Goal: Task Accomplishment & Management: Manage account settings

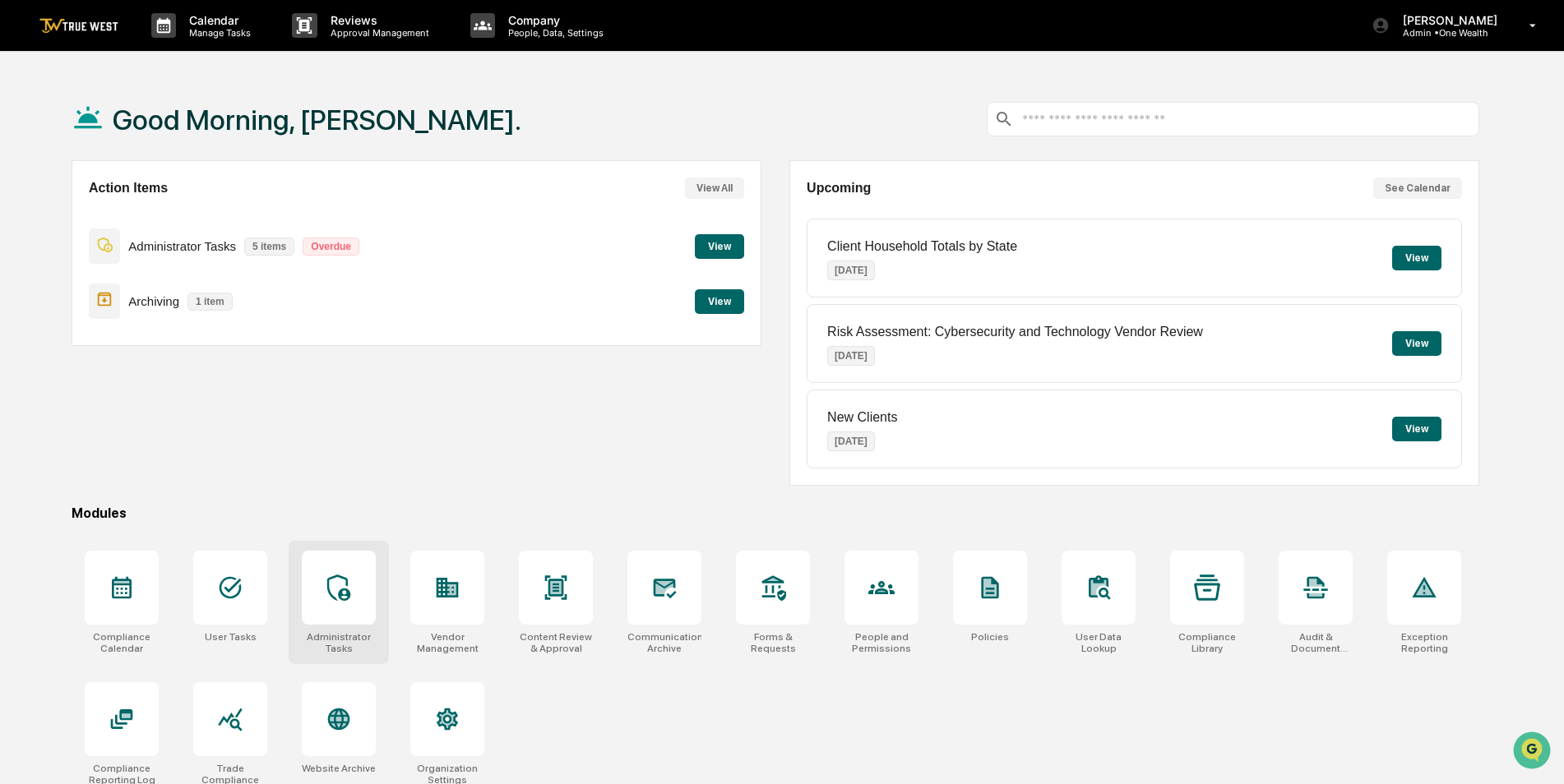
click at [336, 612] on div at bounding box center [338, 588] width 74 height 74
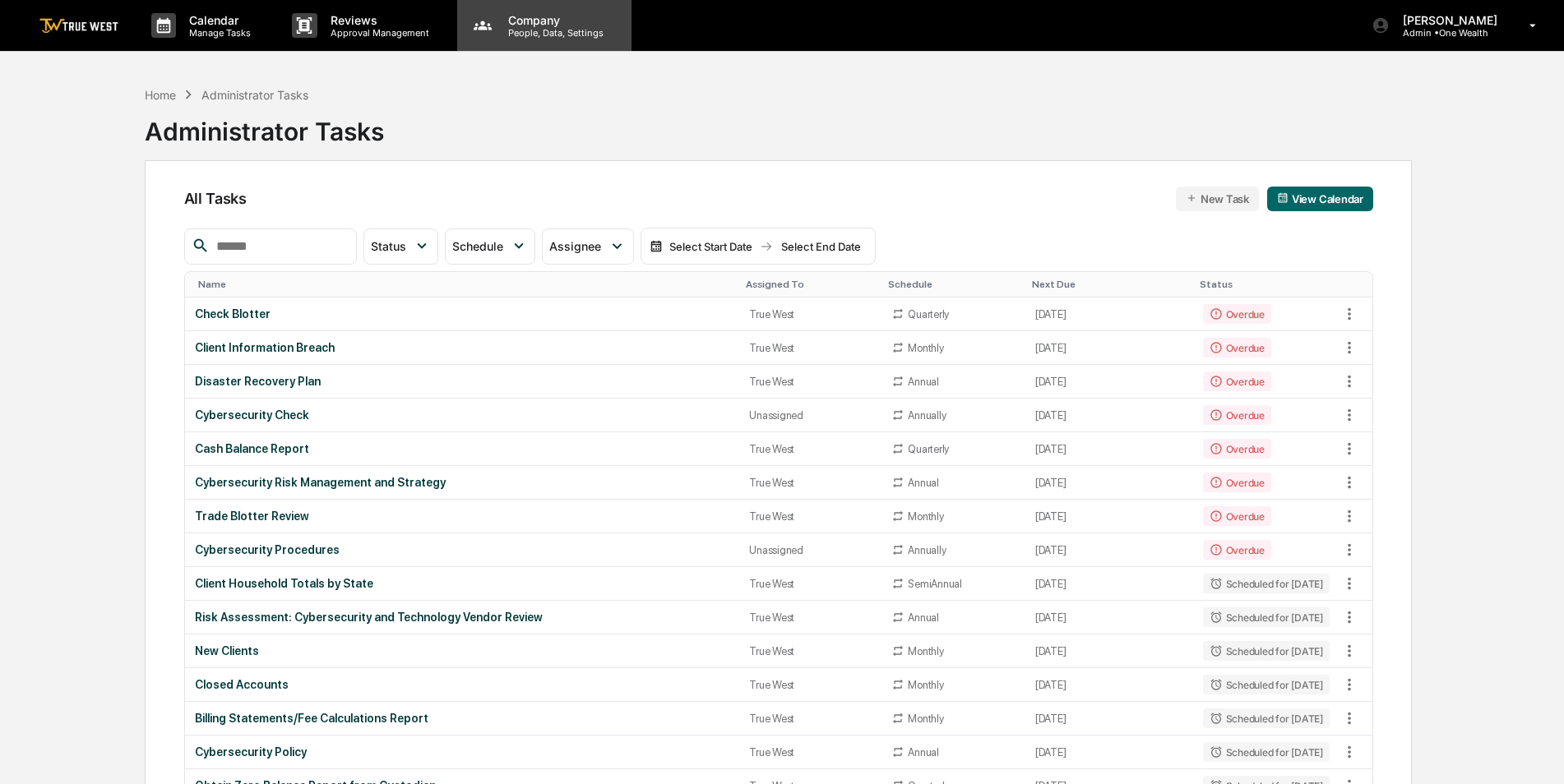
click at [534, 34] on p "People, Data, Settings" at bounding box center [553, 33] width 117 height 12
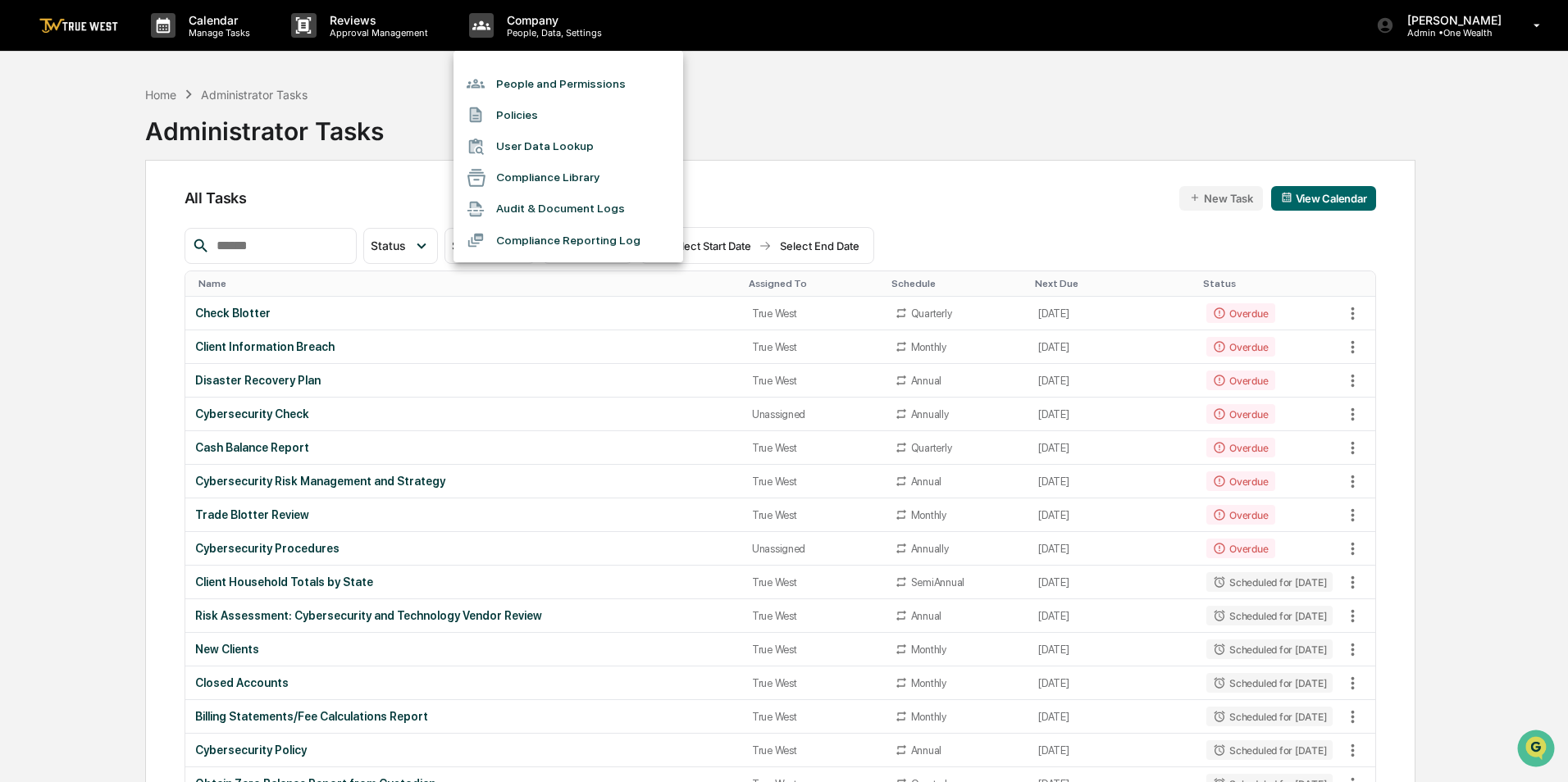
click at [1051, 130] on div at bounding box center [784, 391] width 1568 height 782
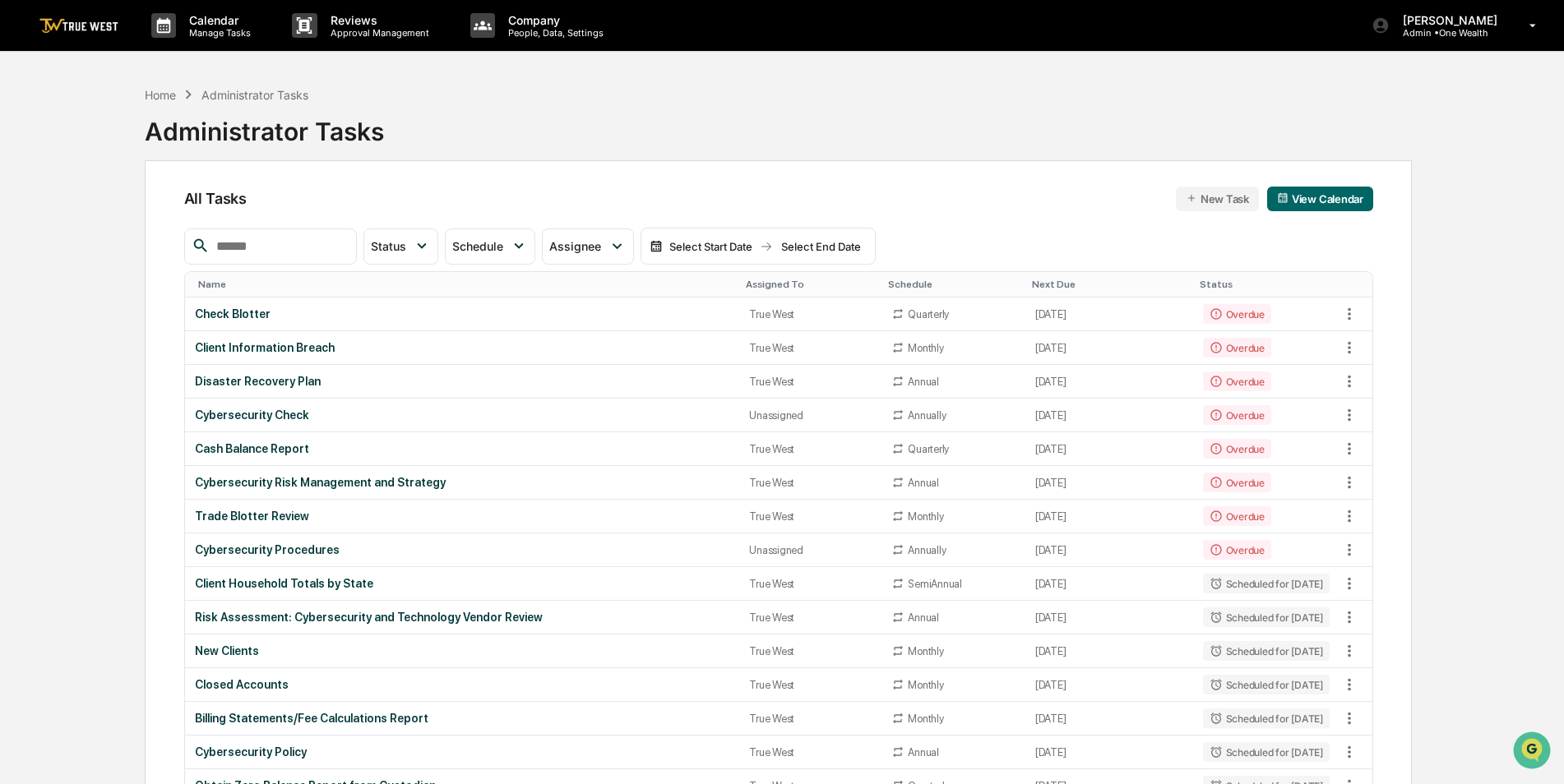
click at [760, 285] on div "Assigned To" at bounding box center [810, 285] width 129 height 12
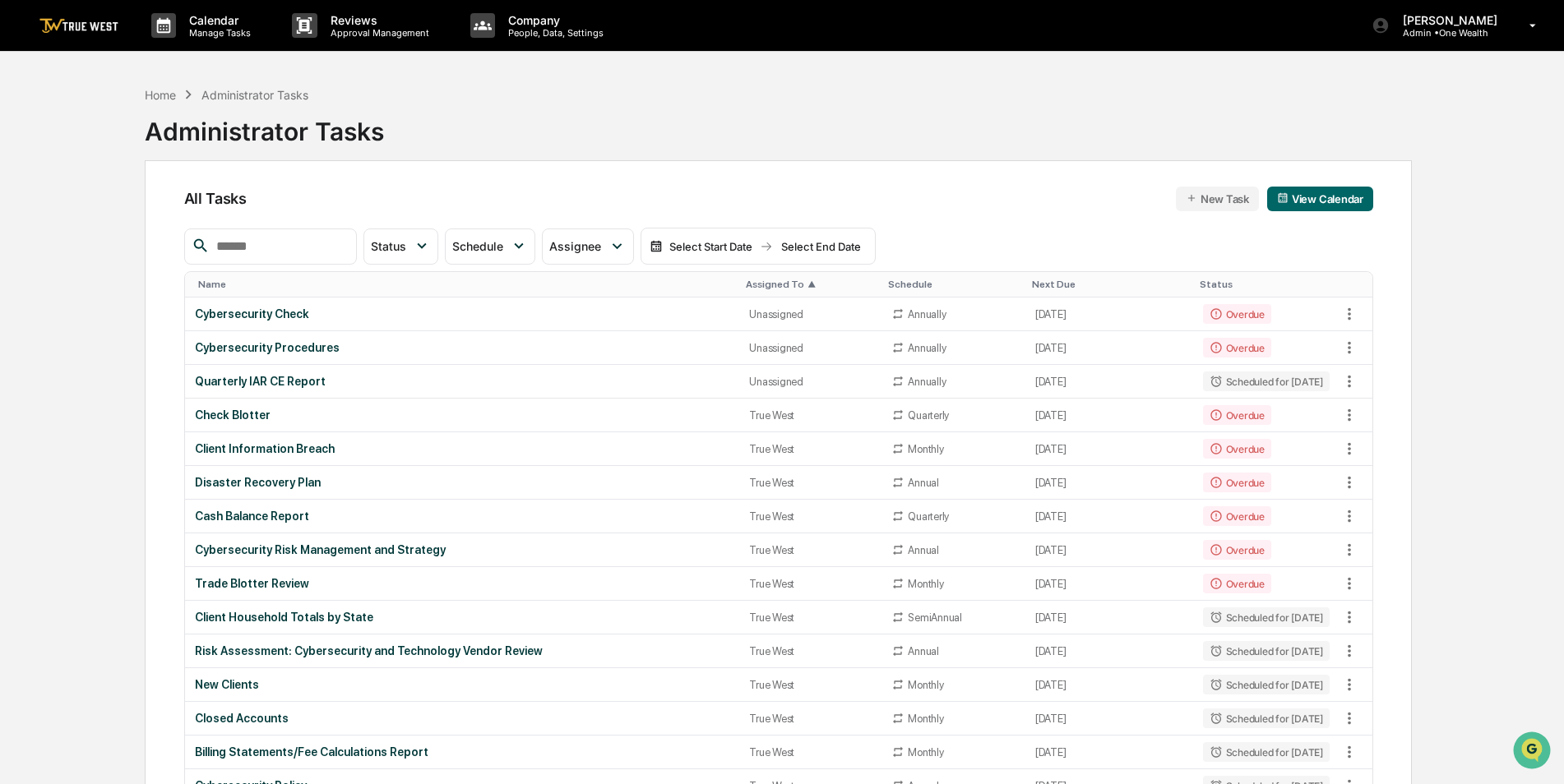
click at [282, 254] on input "text" at bounding box center [280, 246] width 140 height 22
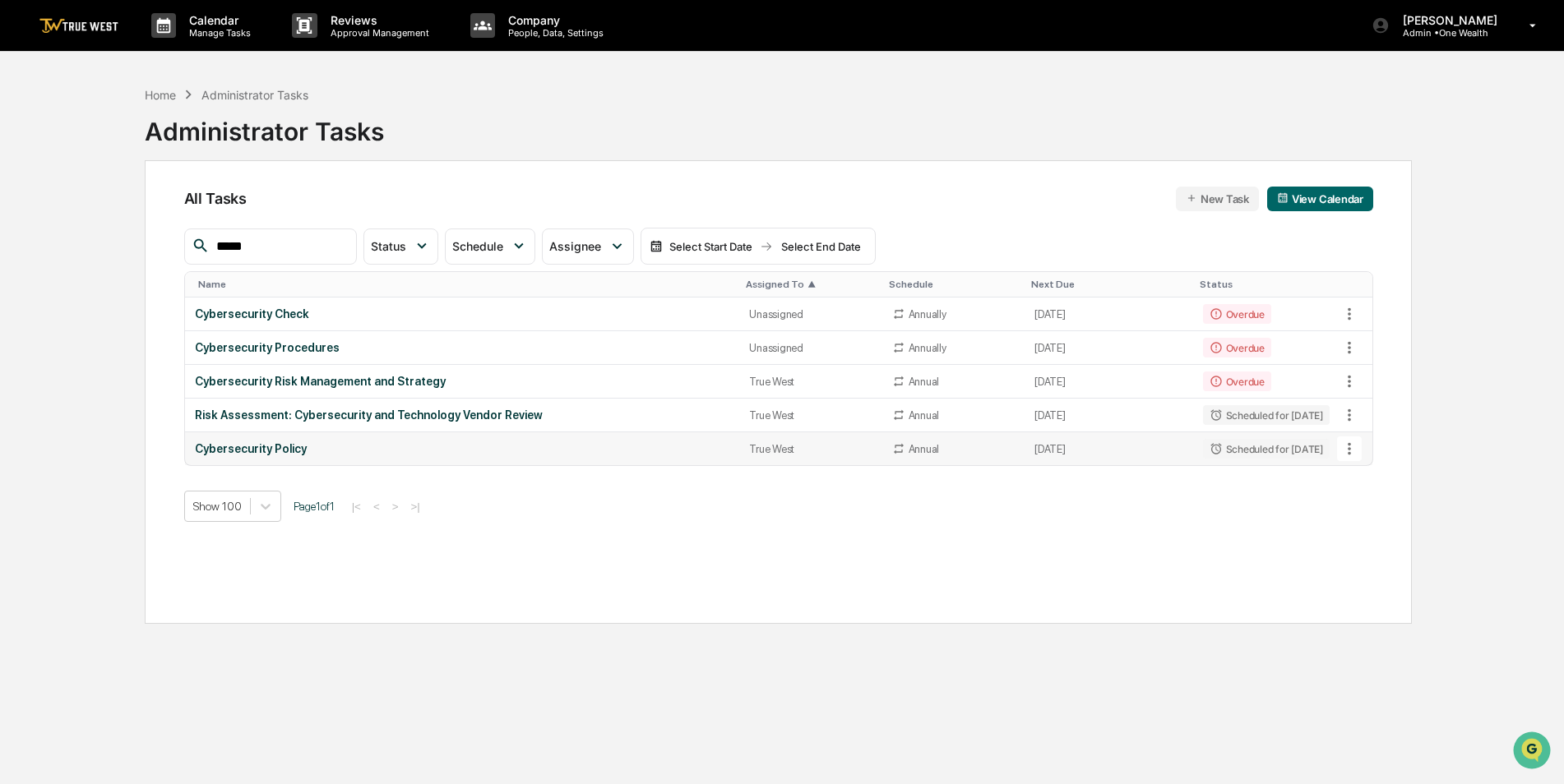
click at [1352, 450] on icon at bounding box center [1350, 449] width 18 height 18
click at [1386, 543] on li "Delete Task" at bounding box center [1411, 538] width 132 height 31
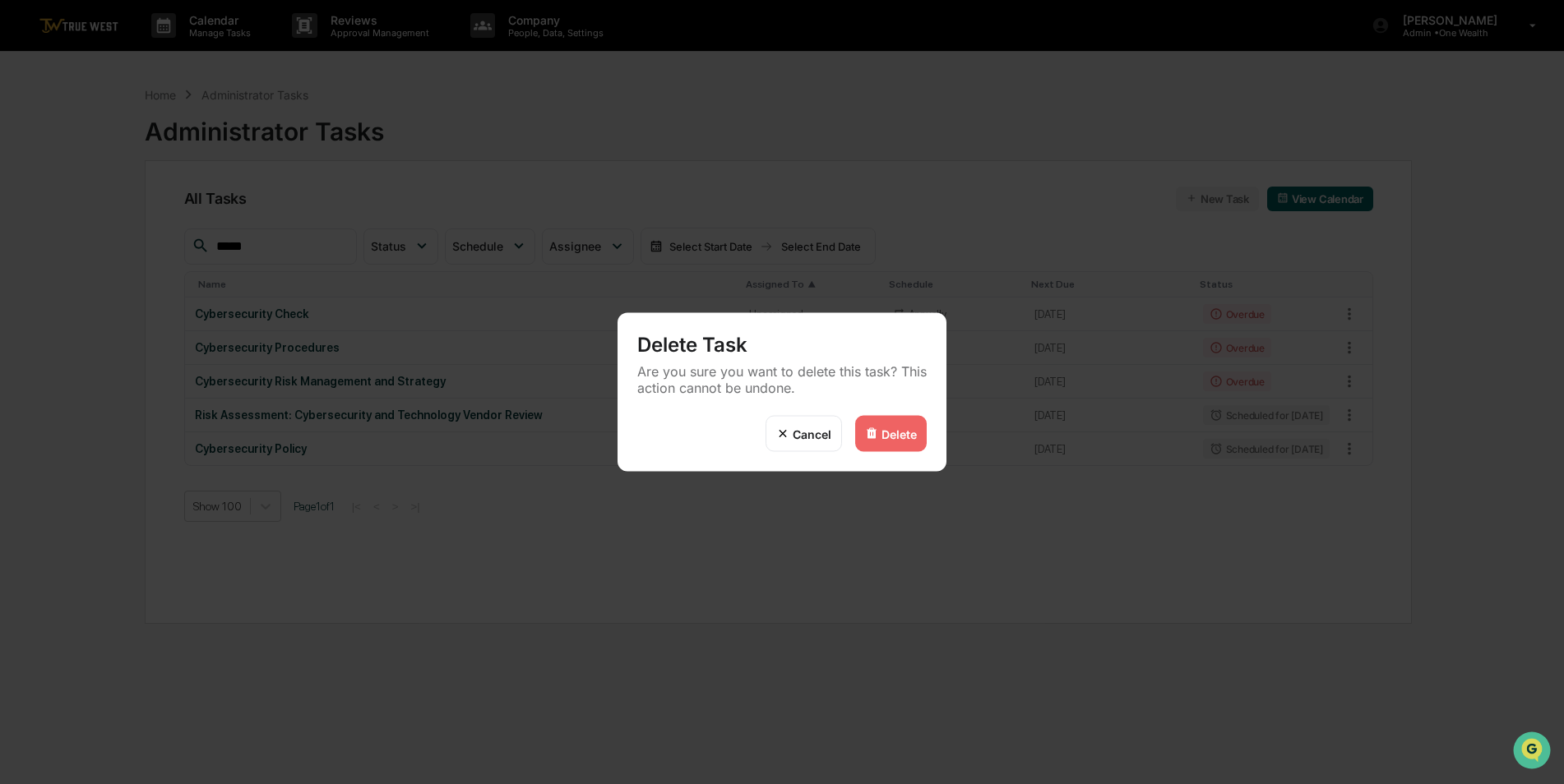
click at [890, 430] on div "Delete" at bounding box center [899, 433] width 35 height 14
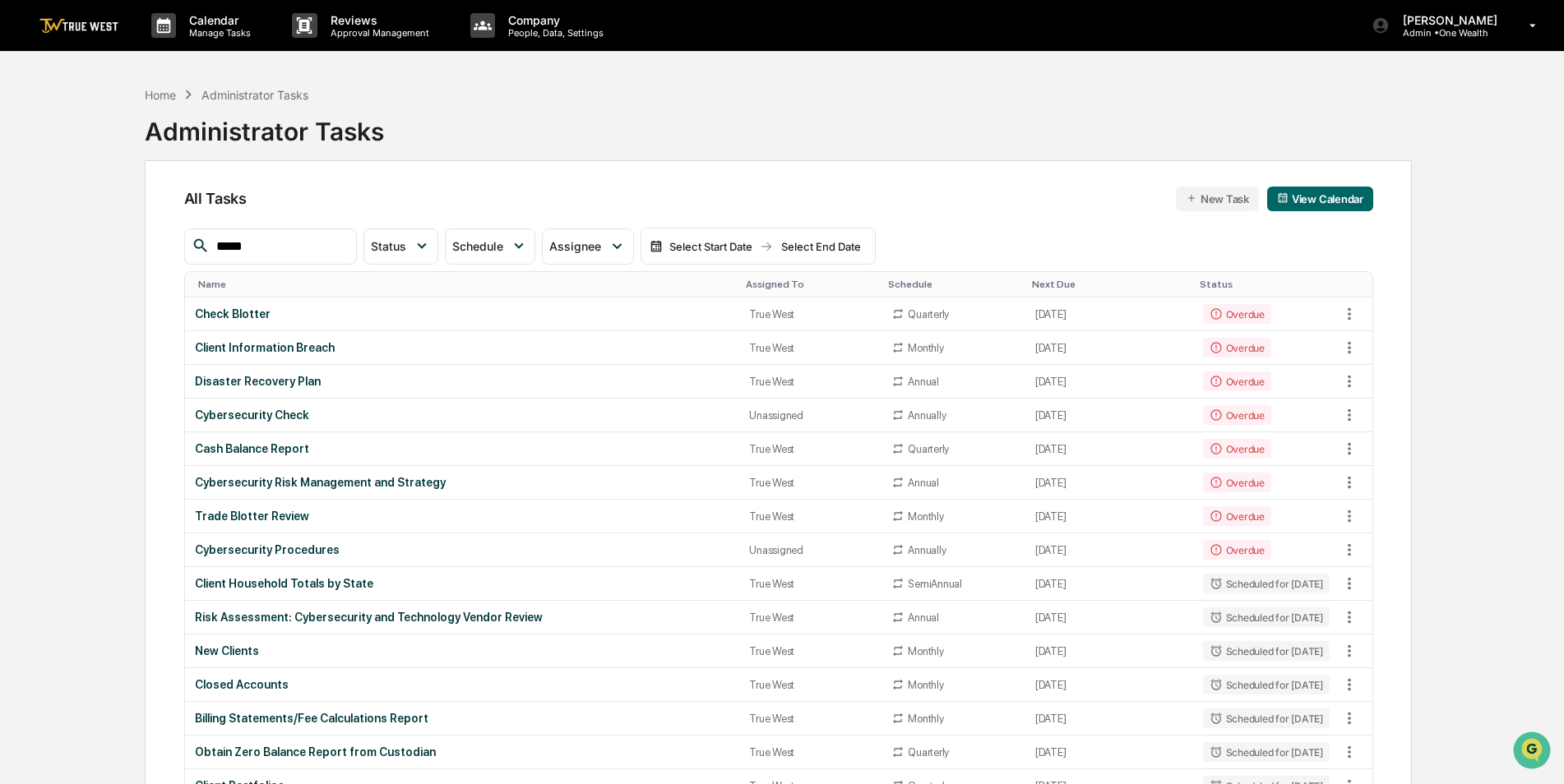
click at [341, 245] on input "*****" at bounding box center [280, 246] width 140 height 22
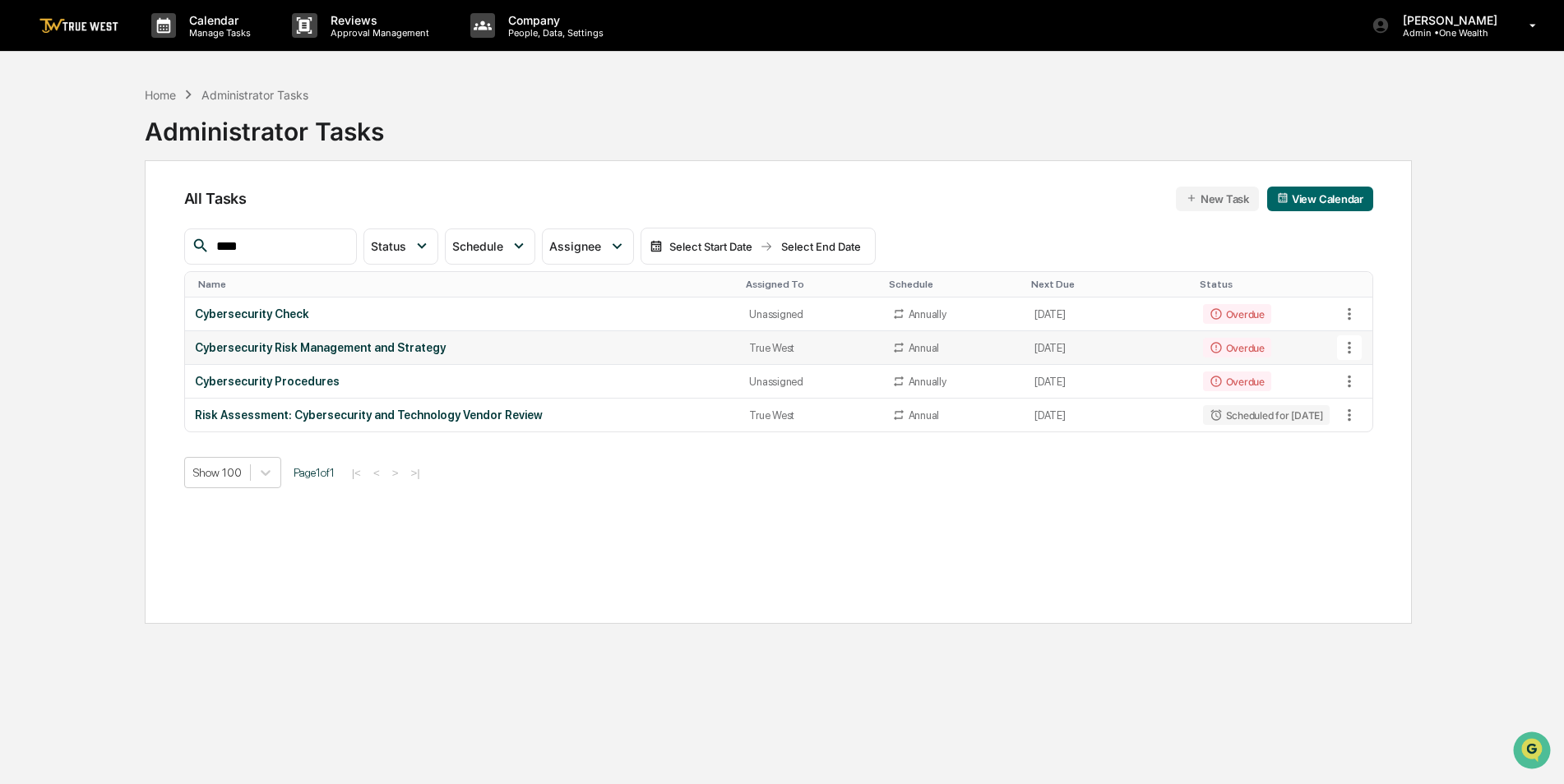
type input "****"
click at [1345, 350] on icon at bounding box center [1350, 348] width 18 height 18
click at [1382, 444] on li "Delete Task" at bounding box center [1411, 438] width 132 height 31
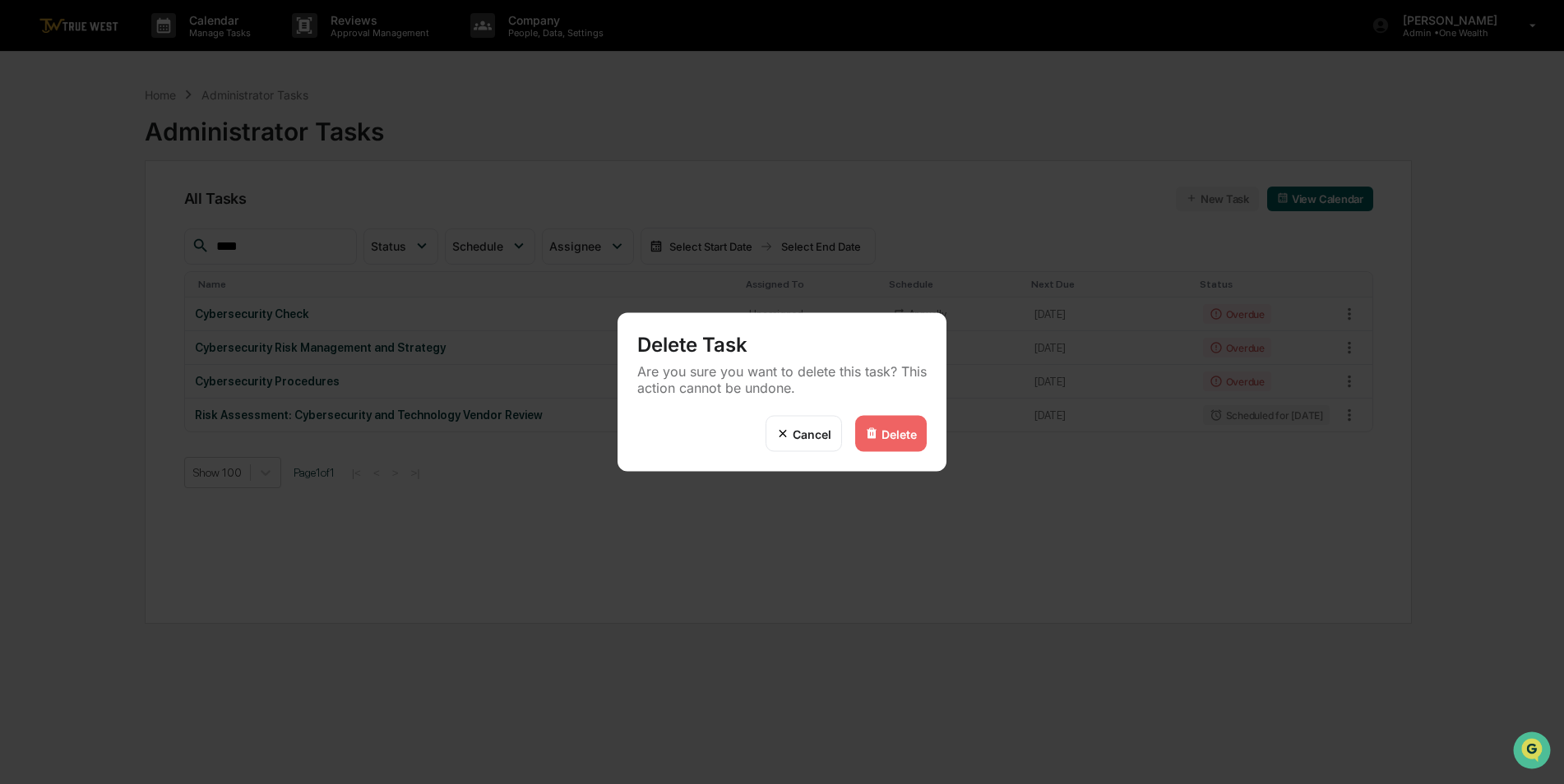
click at [907, 441] on div "Delete" at bounding box center [891, 434] width 72 height 36
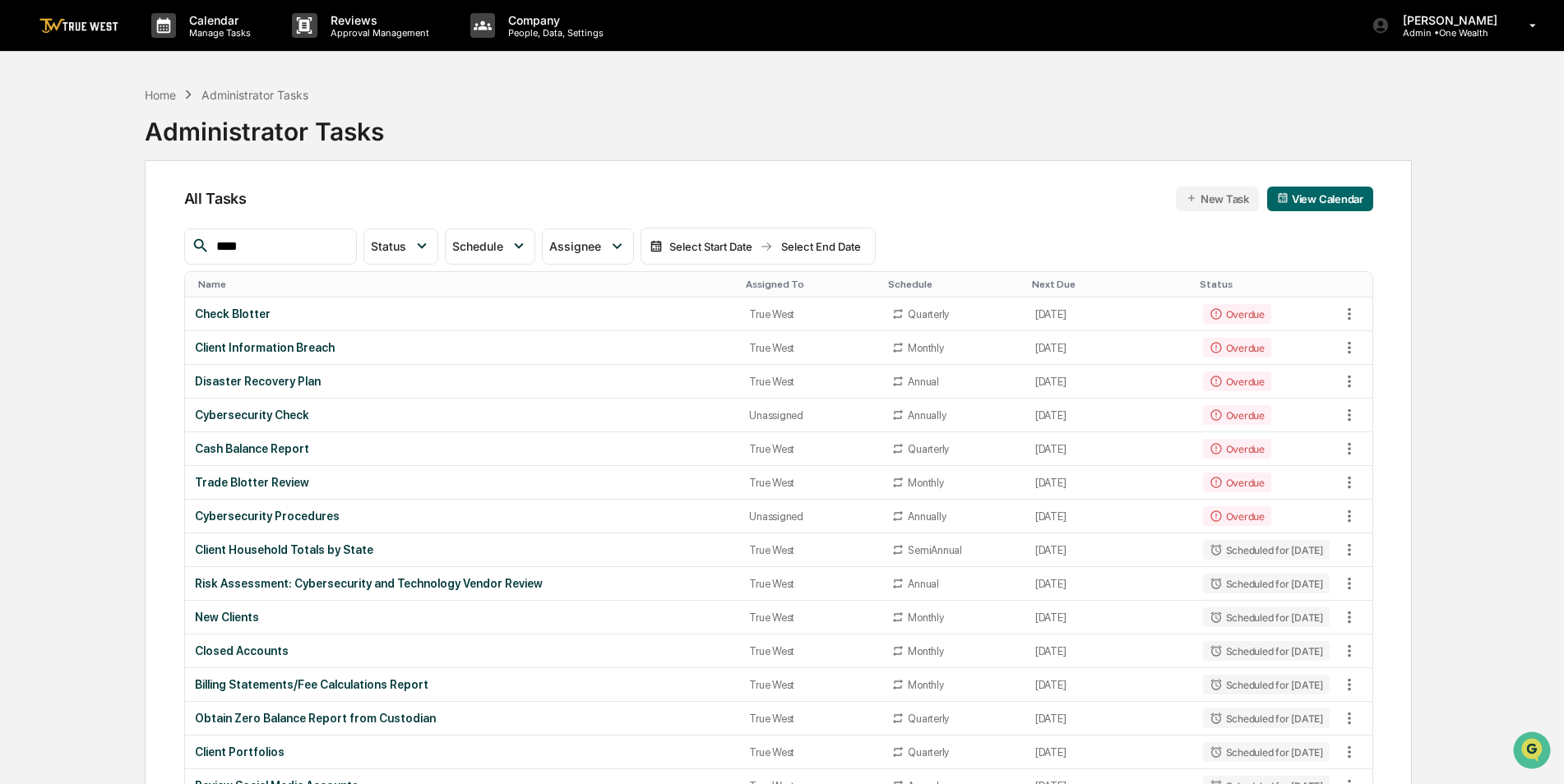
click at [786, 285] on div "Assigned To" at bounding box center [810, 285] width 129 height 12
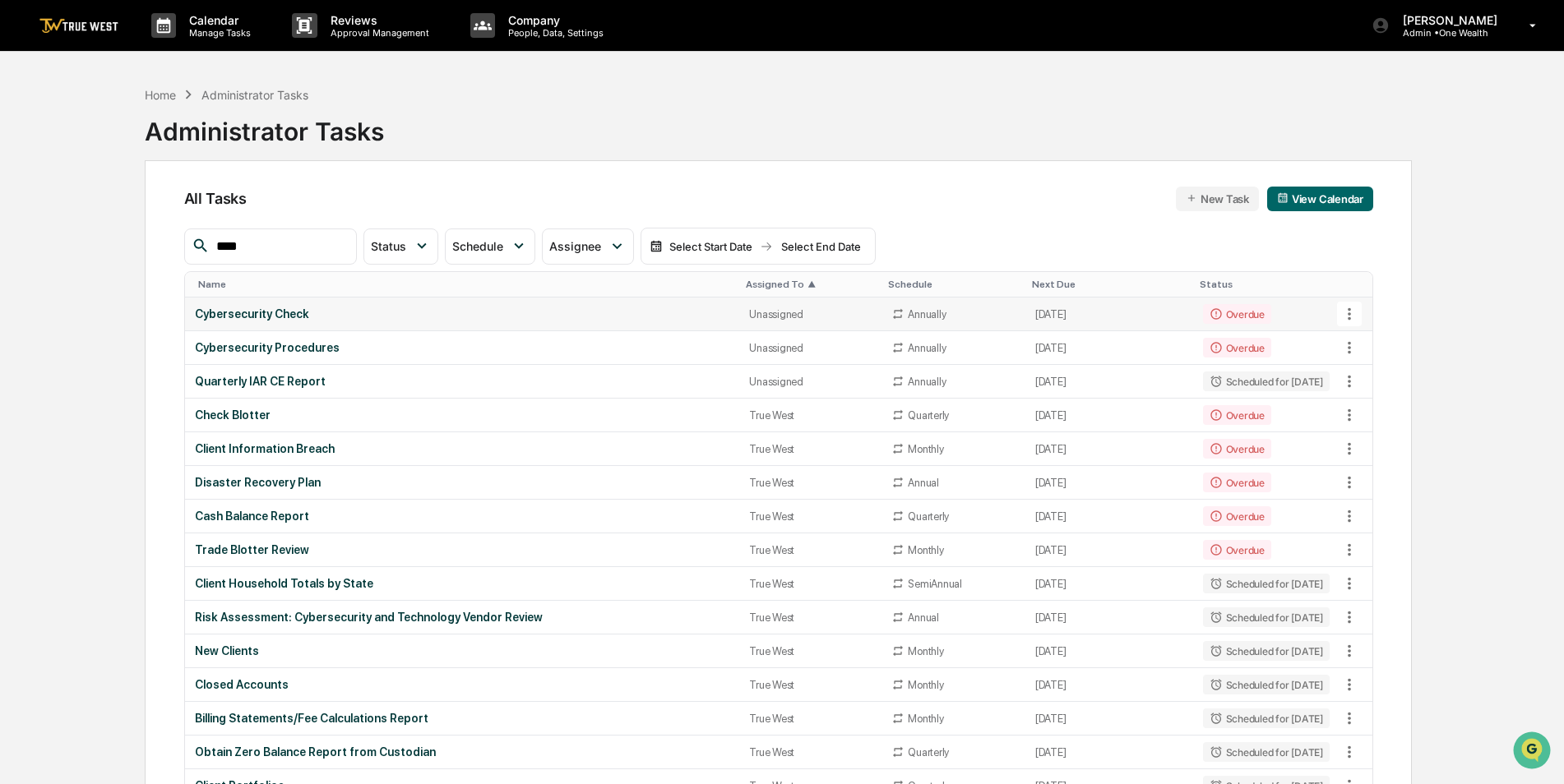
click at [489, 320] on div "Cybersecurity Check" at bounding box center [462, 314] width 535 height 13
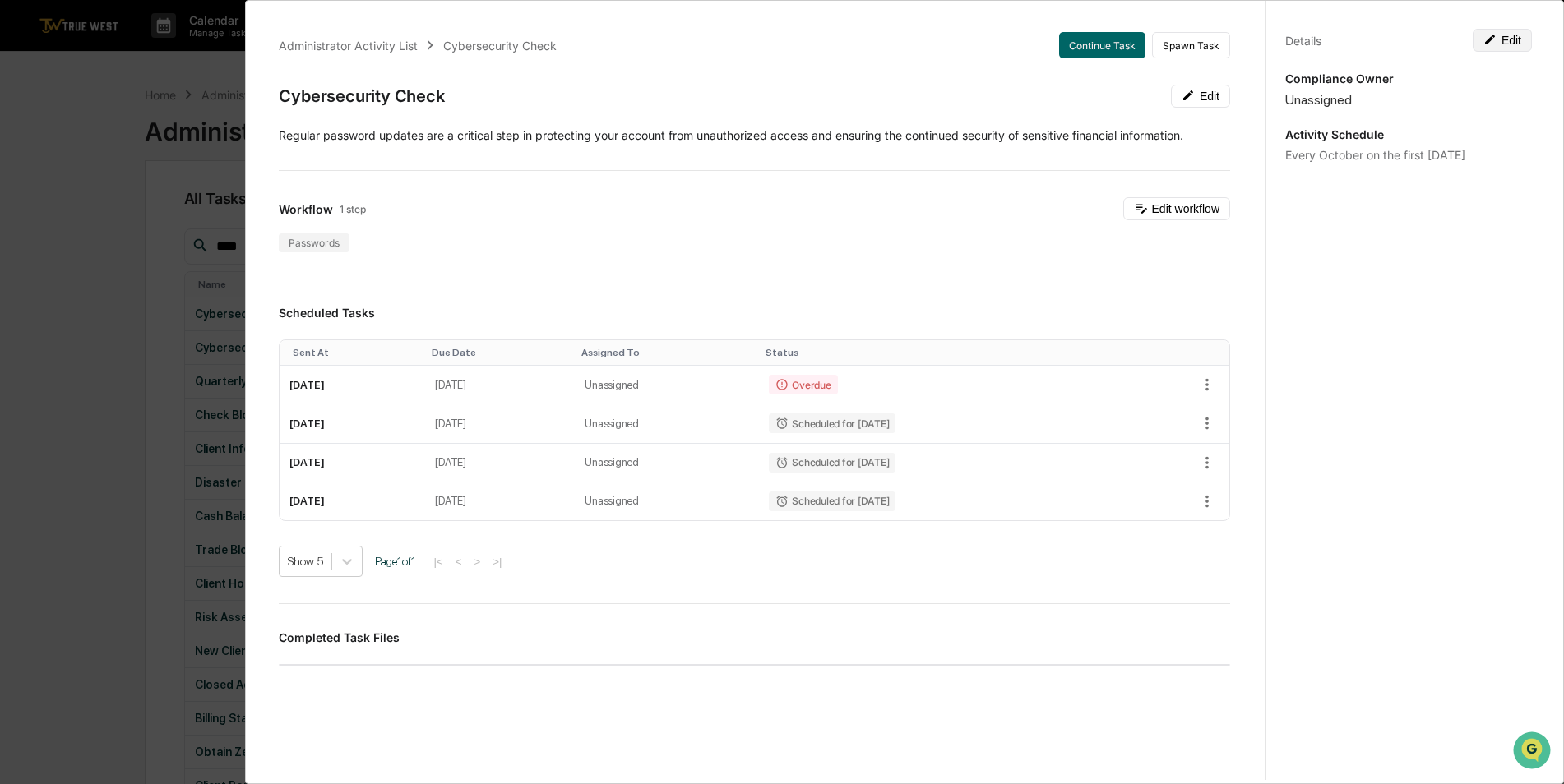
click at [1515, 47] on button "Edit" at bounding box center [1502, 41] width 59 height 23
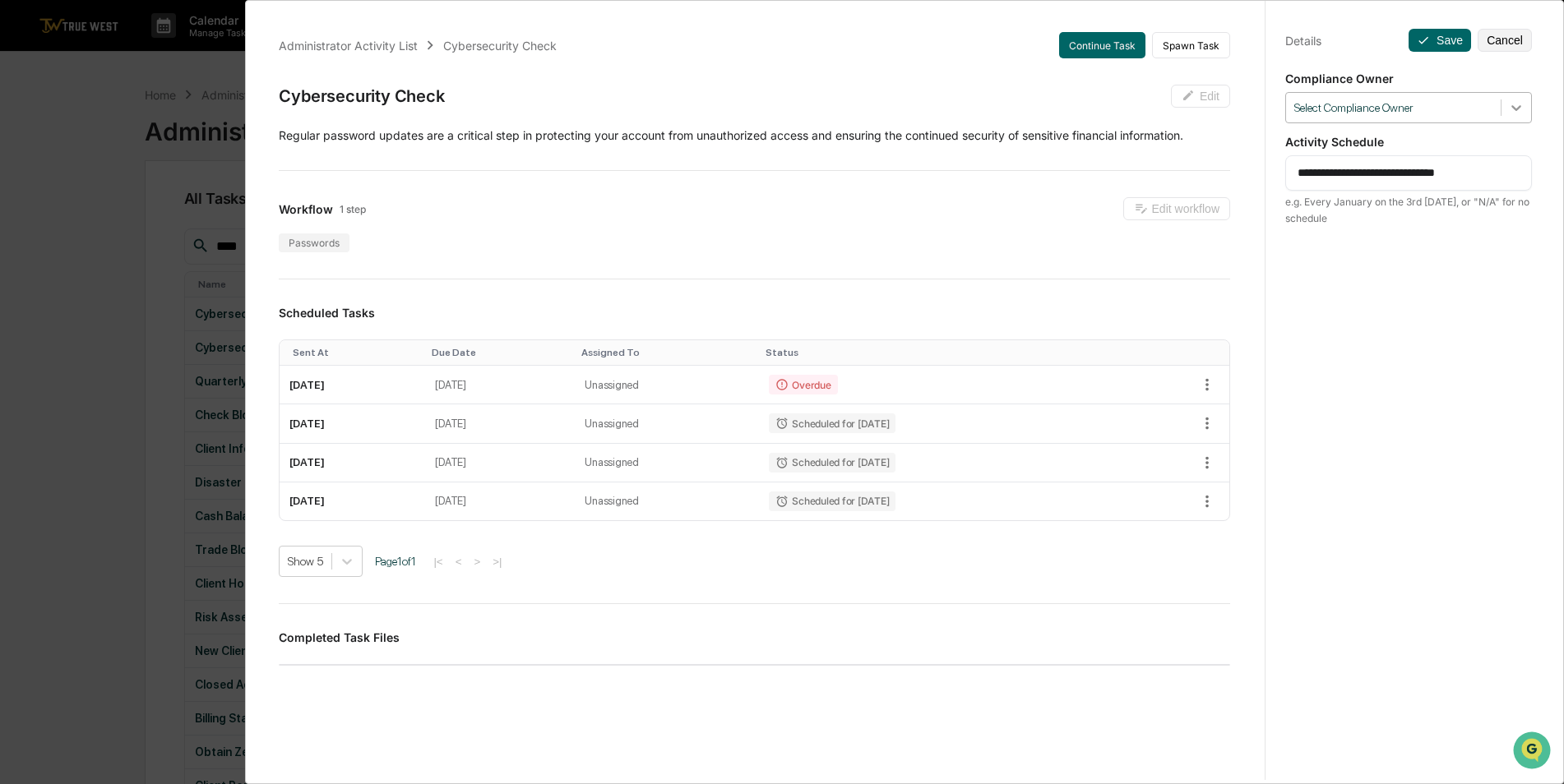
click at [1517, 113] on div at bounding box center [1517, 108] width 30 height 30
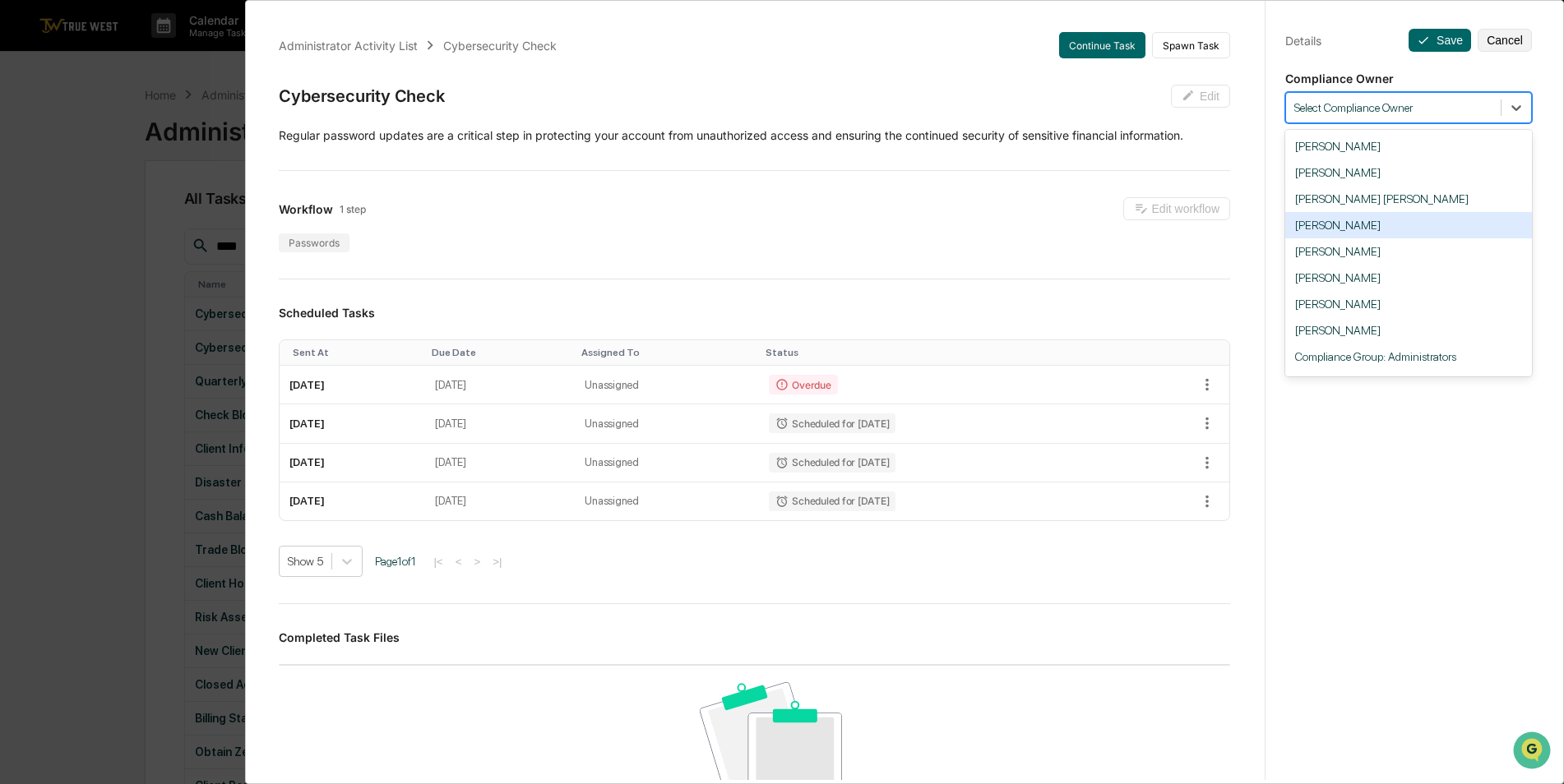
scroll to position [49, 0]
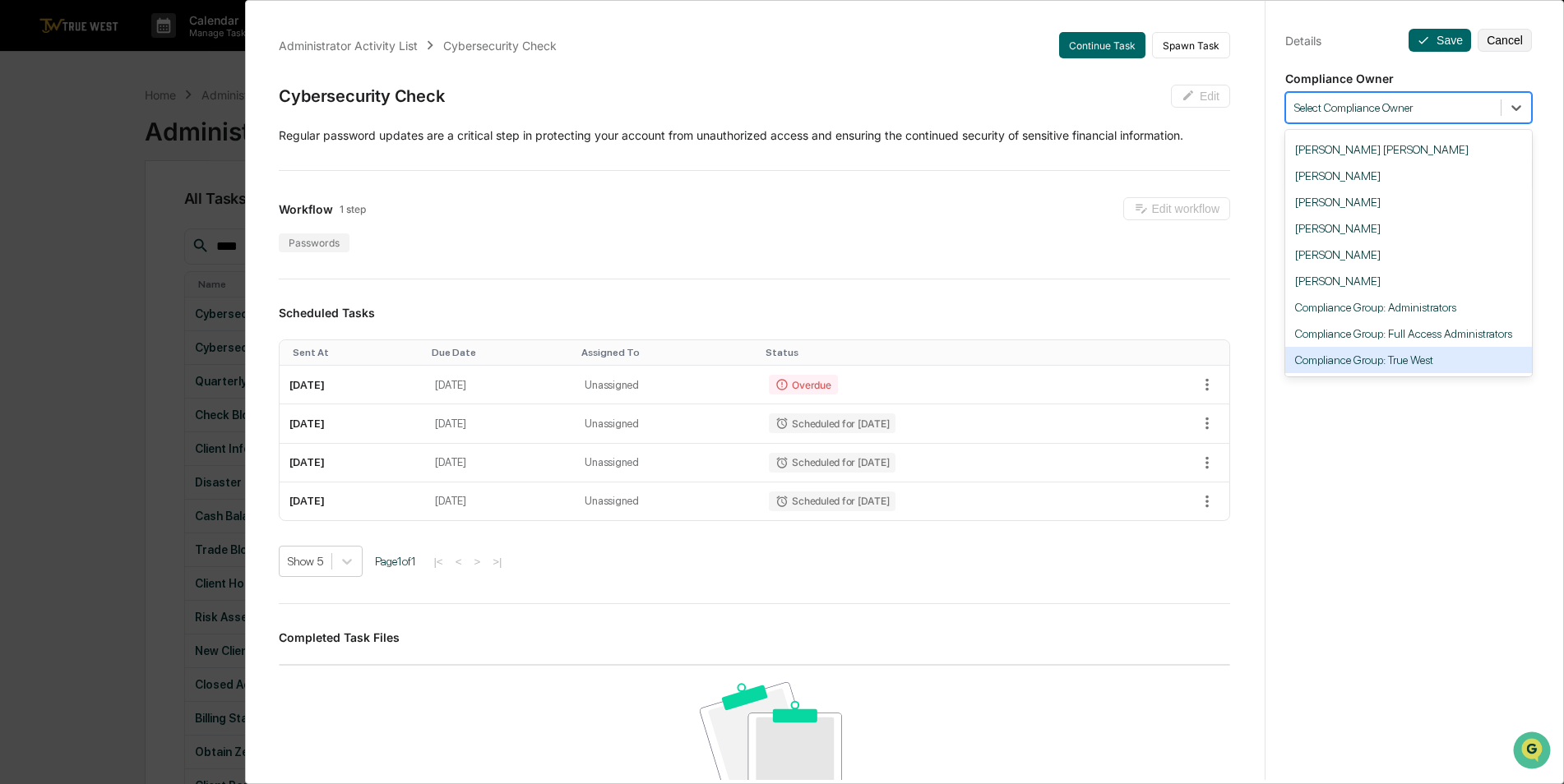
click at [1454, 353] on div "Compliance Group: True West" at bounding box center [1408, 360] width 247 height 27
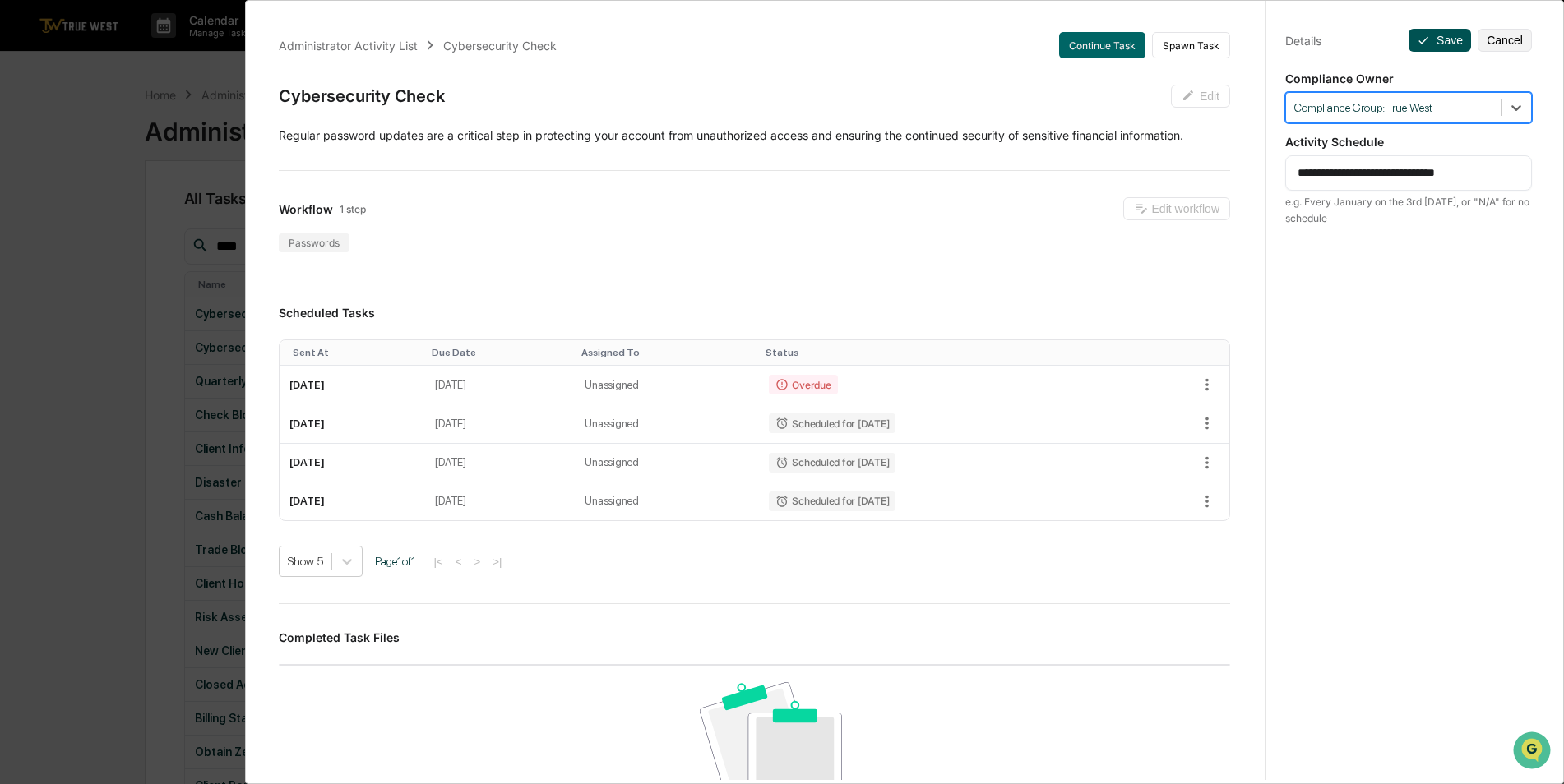
click at [1433, 50] on button "Save" at bounding box center [1440, 41] width 62 height 23
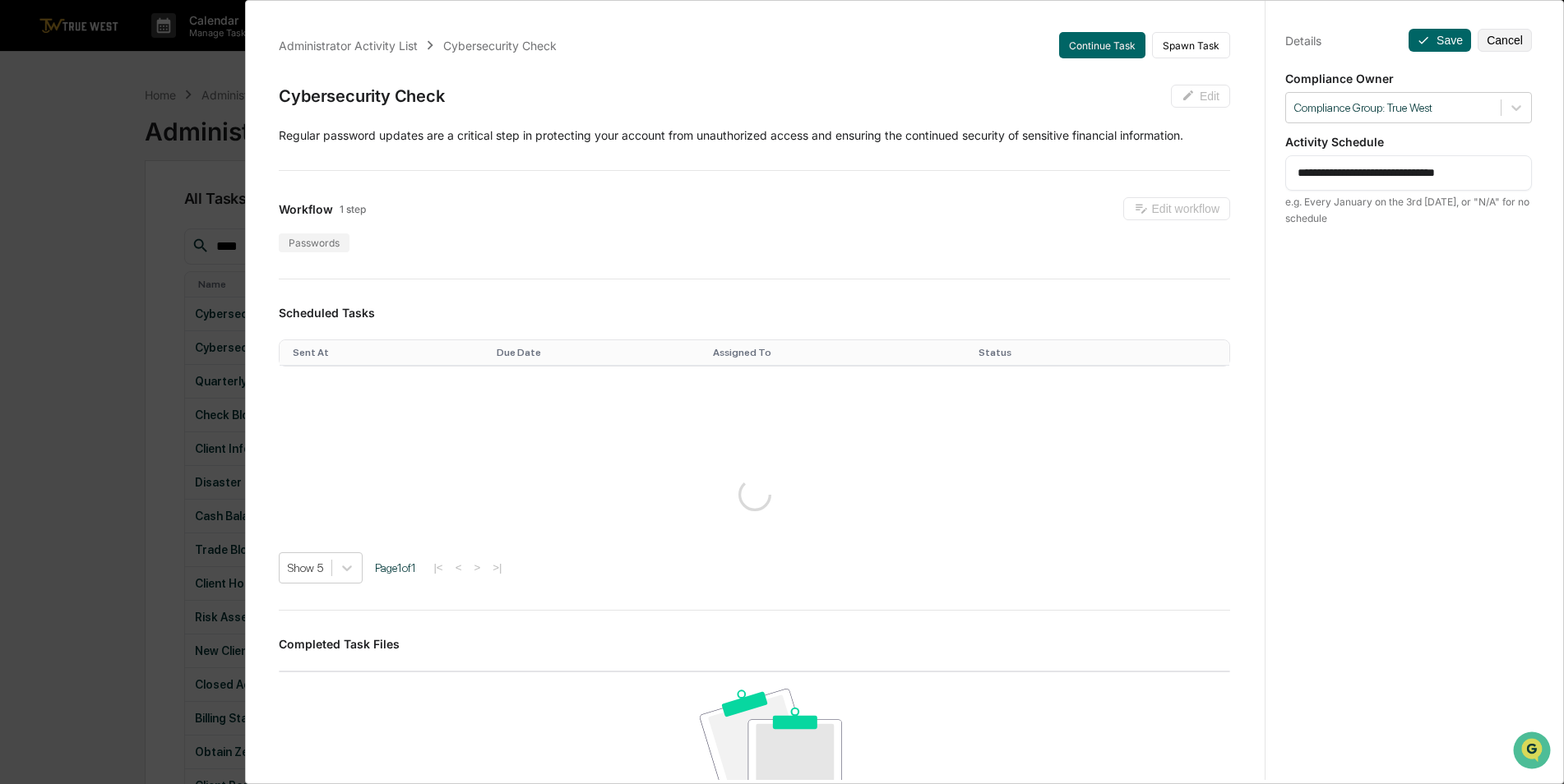
click at [118, 186] on div "**********" at bounding box center [782, 392] width 1564 height 784
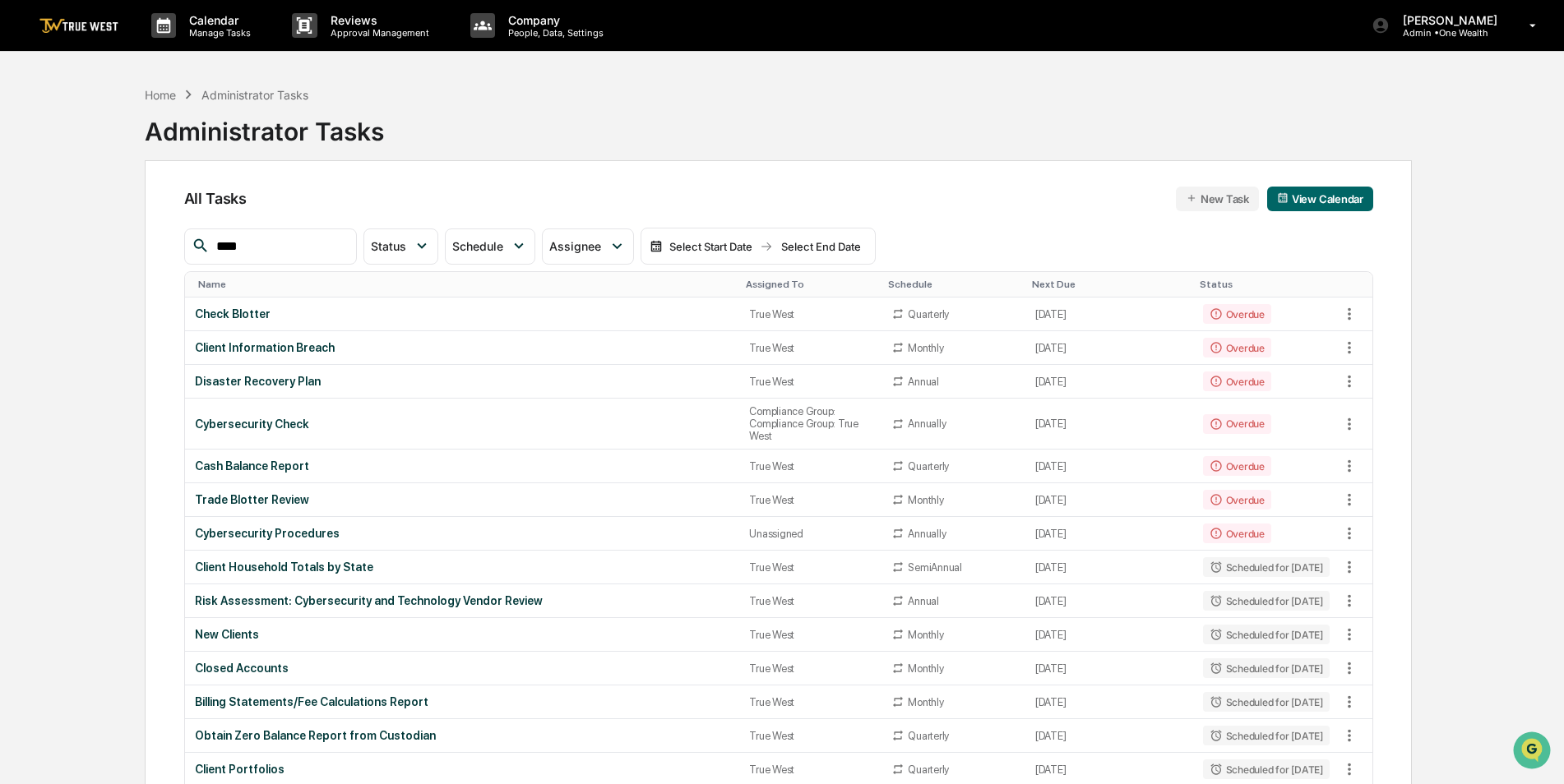
click at [749, 279] on div "Assigned To" at bounding box center [810, 285] width 129 height 12
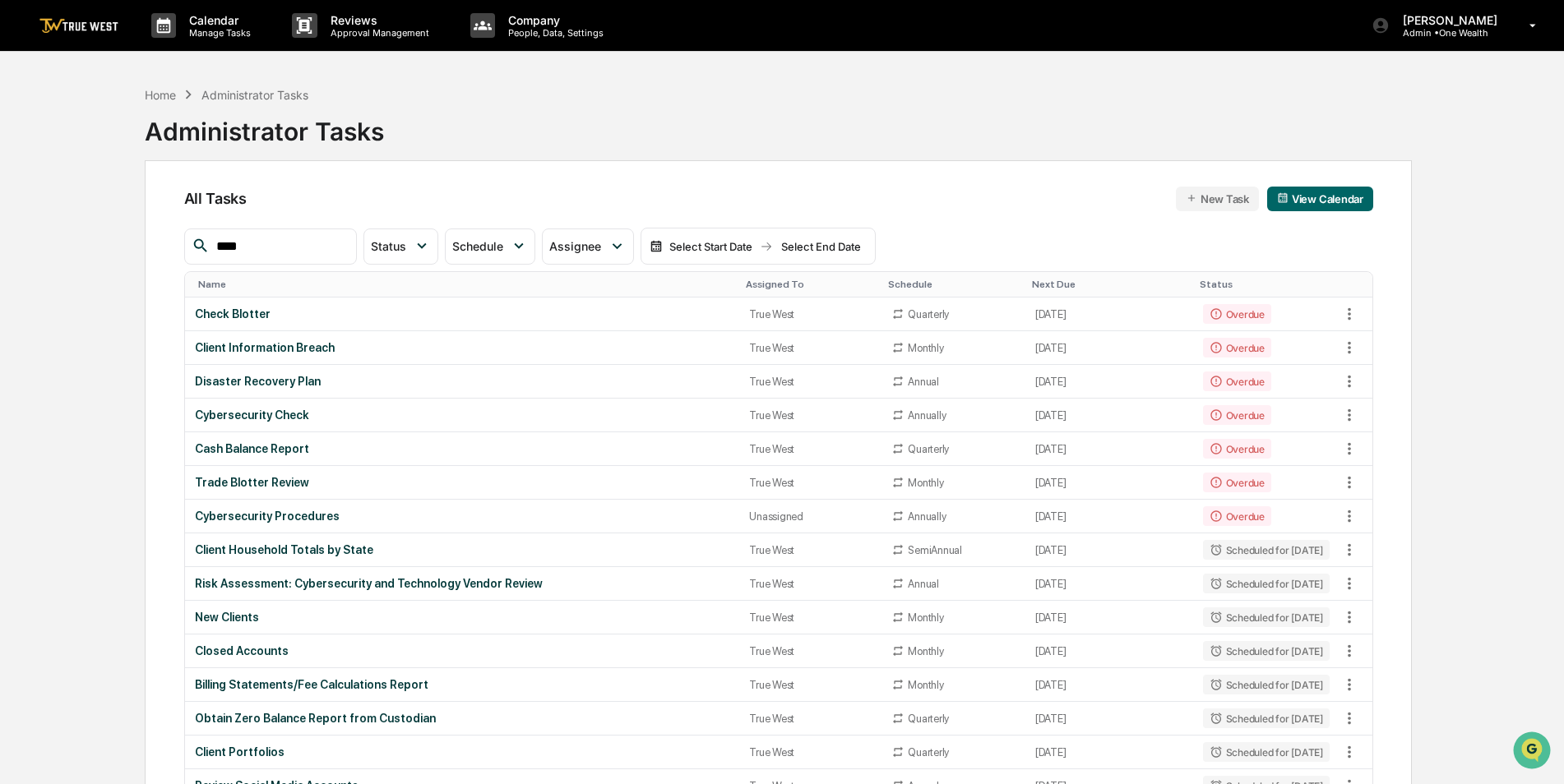
click at [746, 280] on div "Assigned To" at bounding box center [810, 285] width 129 height 12
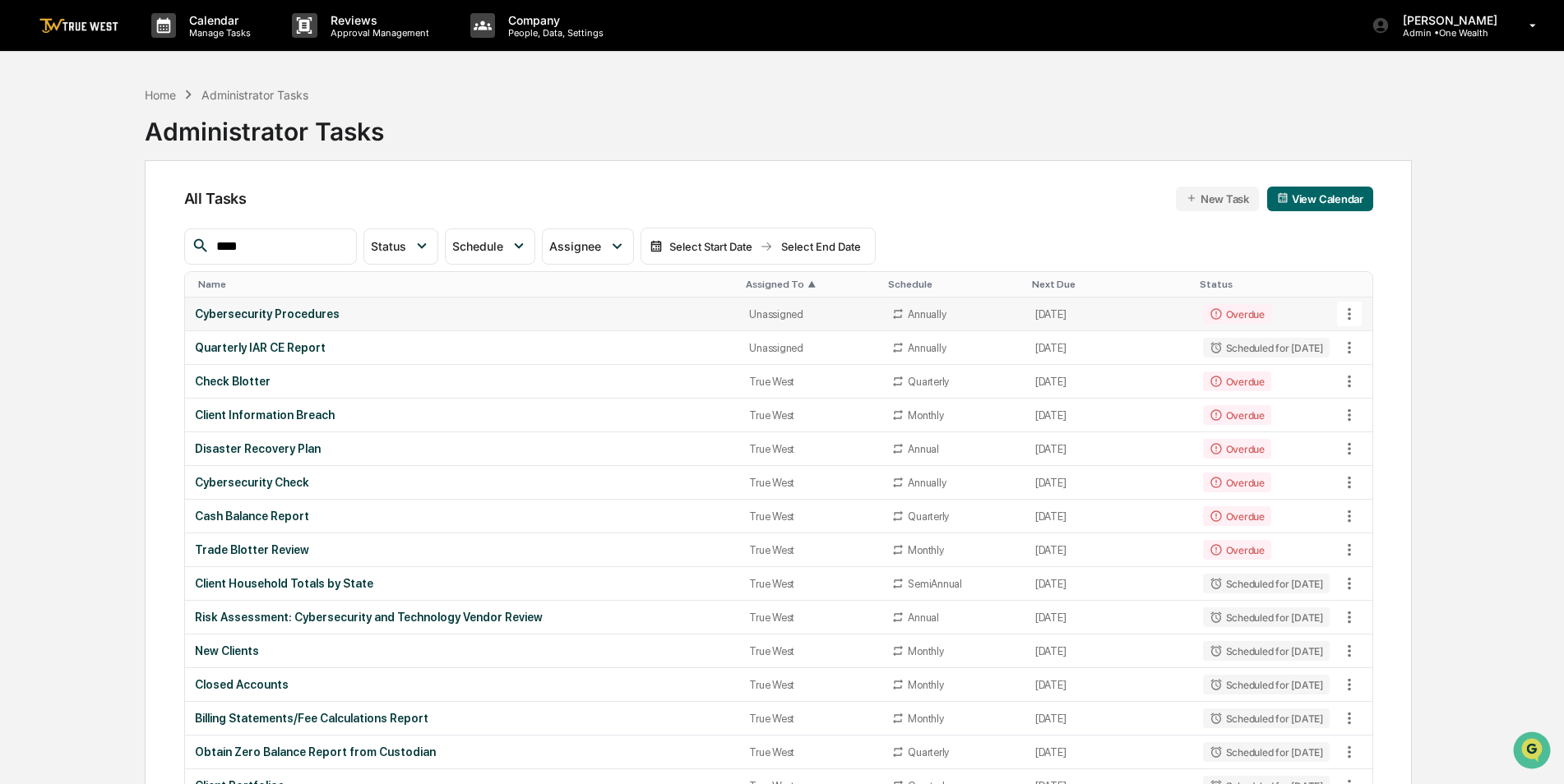
click at [657, 309] on div "Cybersecurity Procedures" at bounding box center [462, 314] width 535 height 13
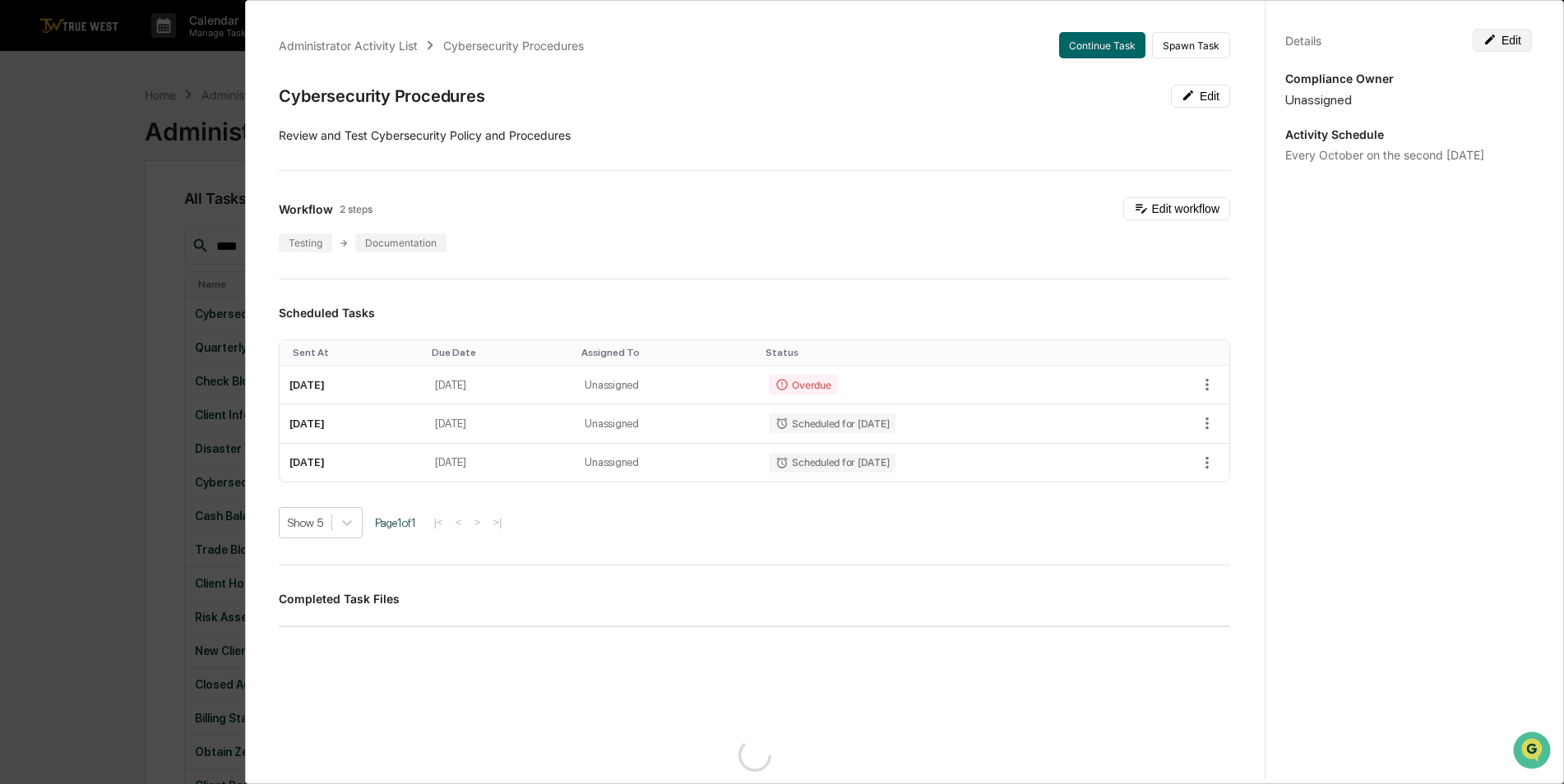
click at [1512, 41] on button "Edit" at bounding box center [1502, 41] width 59 height 23
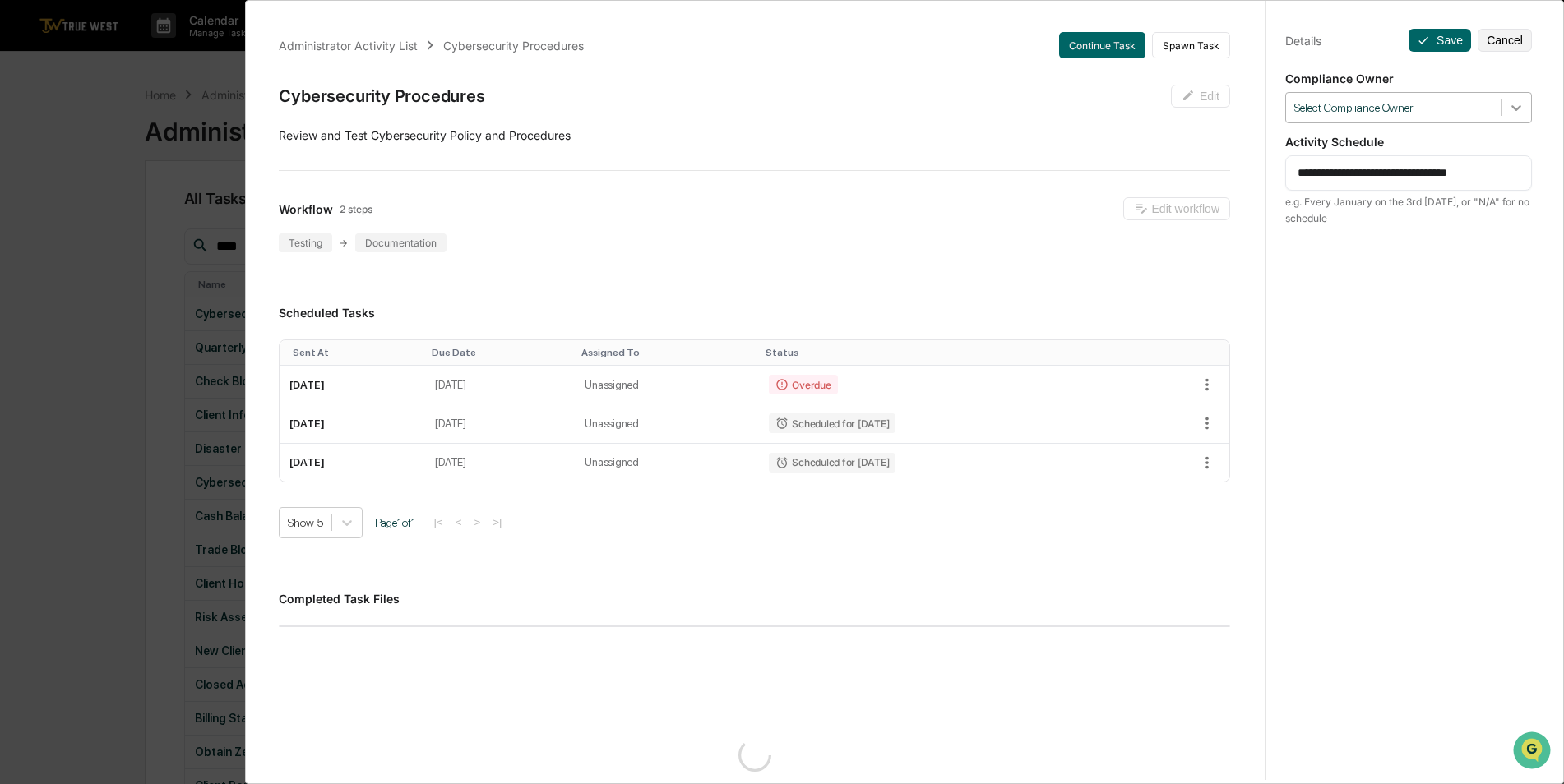
click at [1509, 114] on icon at bounding box center [1517, 107] width 17 height 17
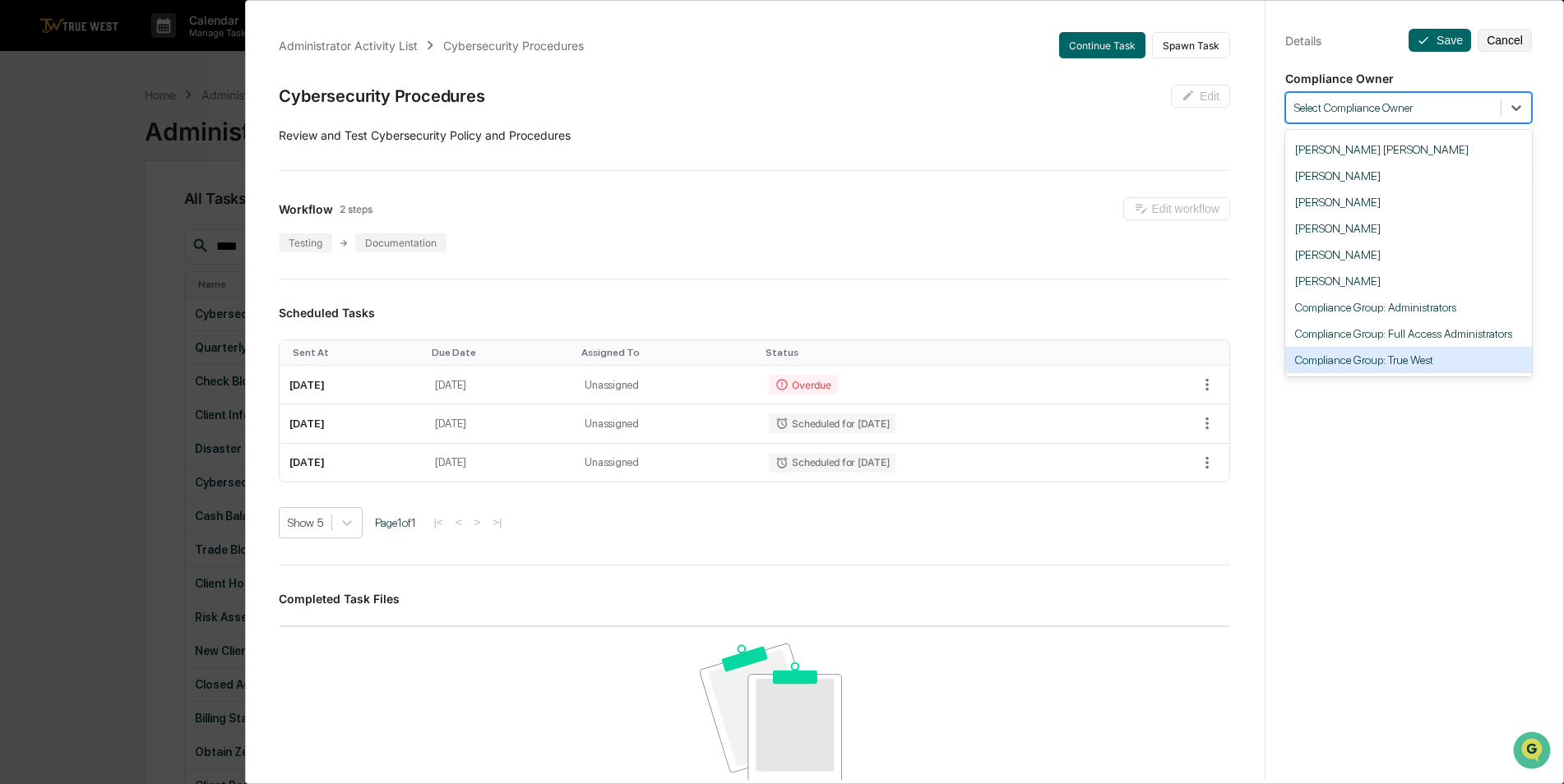
click at [1446, 362] on div "Compliance Group: True West" at bounding box center [1408, 360] width 247 height 27
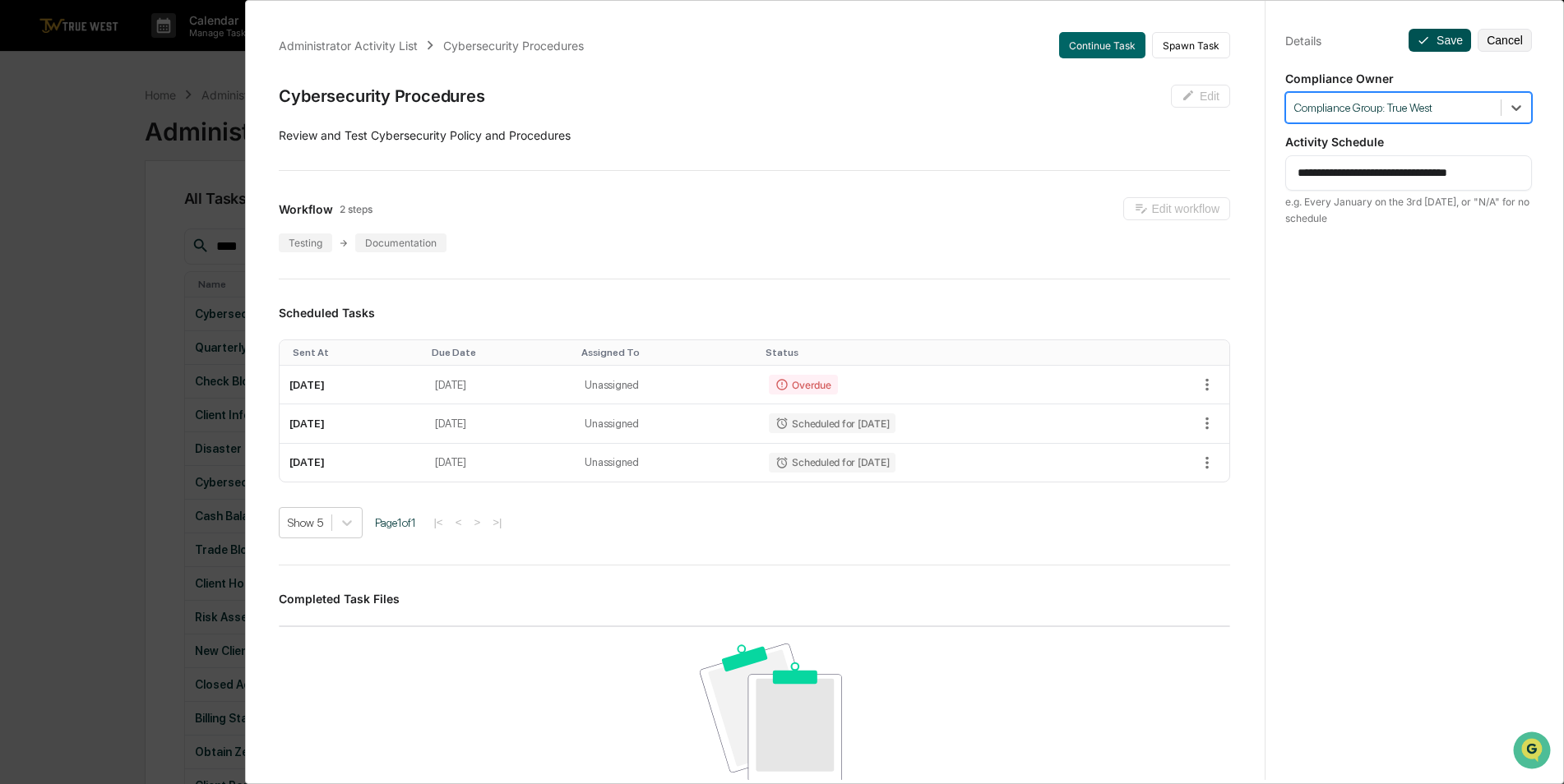
click at [1440, 32] on button "Save" at bounding box center [1440, 41] width 62 height 23
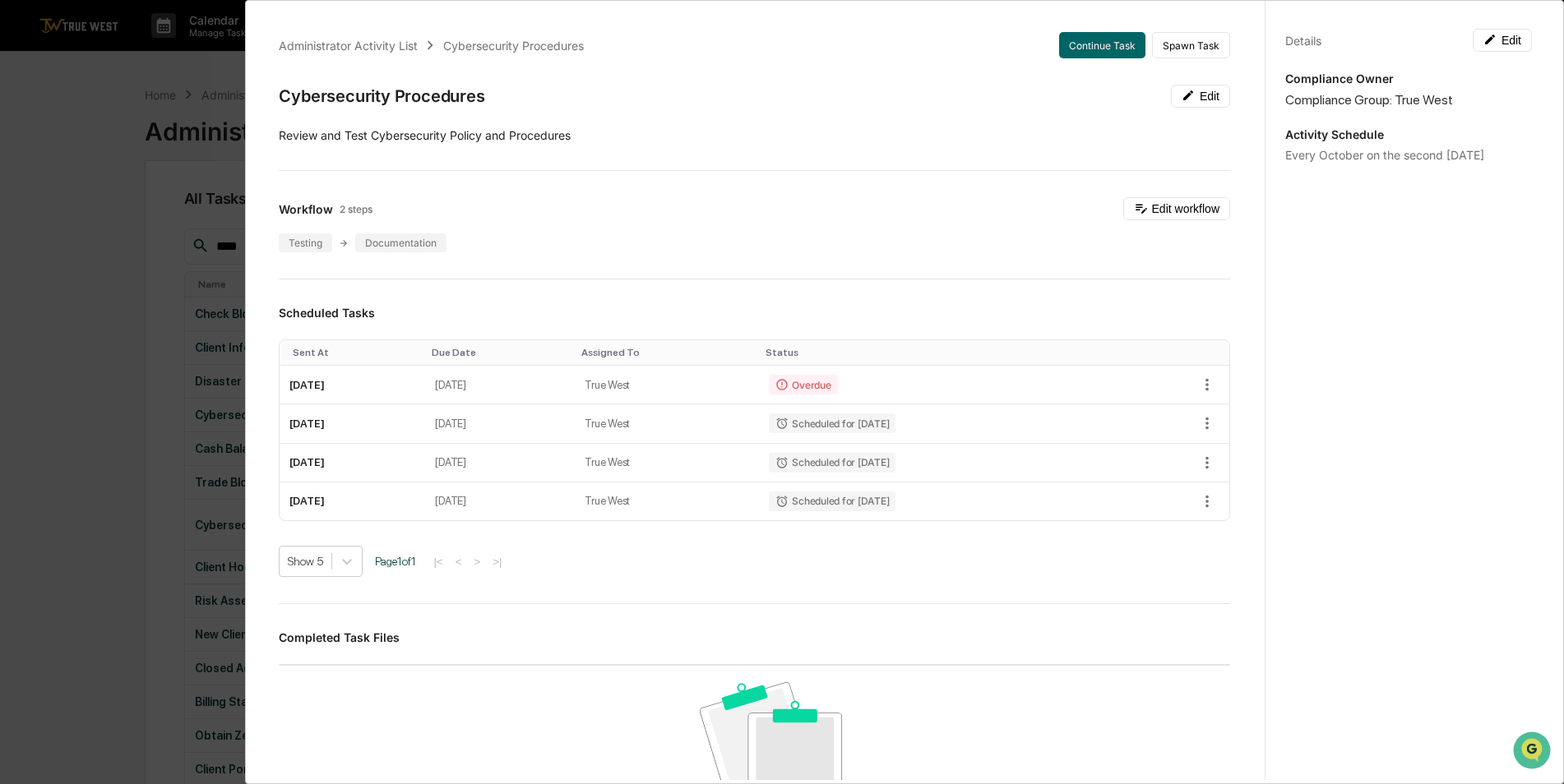
click at [68, 136] on div "Administrator Activity List Cybersecurity Procedures Continue Task Spawn Task C…" at bounding box center [782, 392] width 1564 height 784
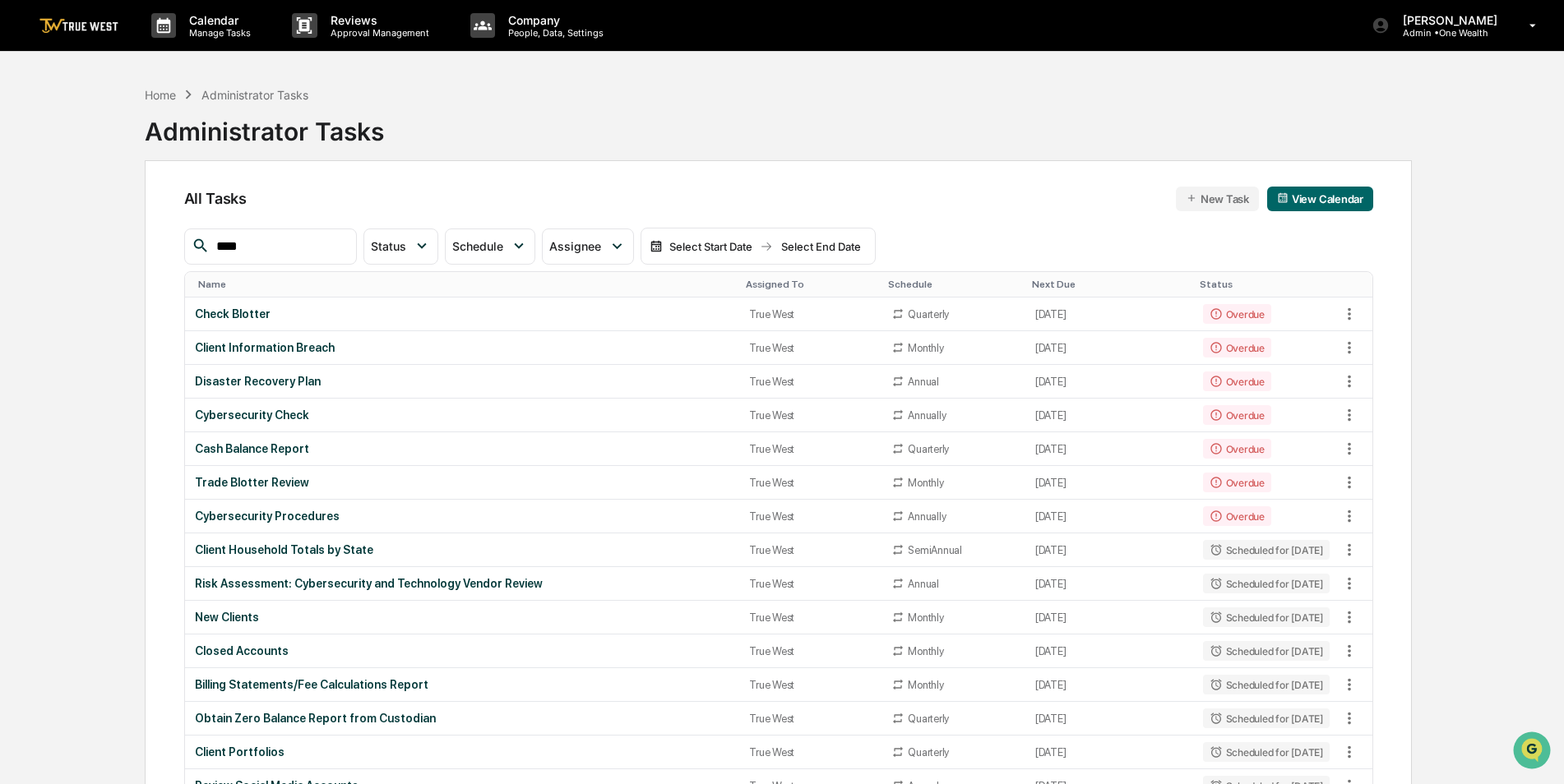
click at [760, 276] on th "Assigned To" at bounding box center [810, 285] width 142 height 26
click at [756, 285] on div "Assigned To" at bounding box center [810, 285] width 129 height 12
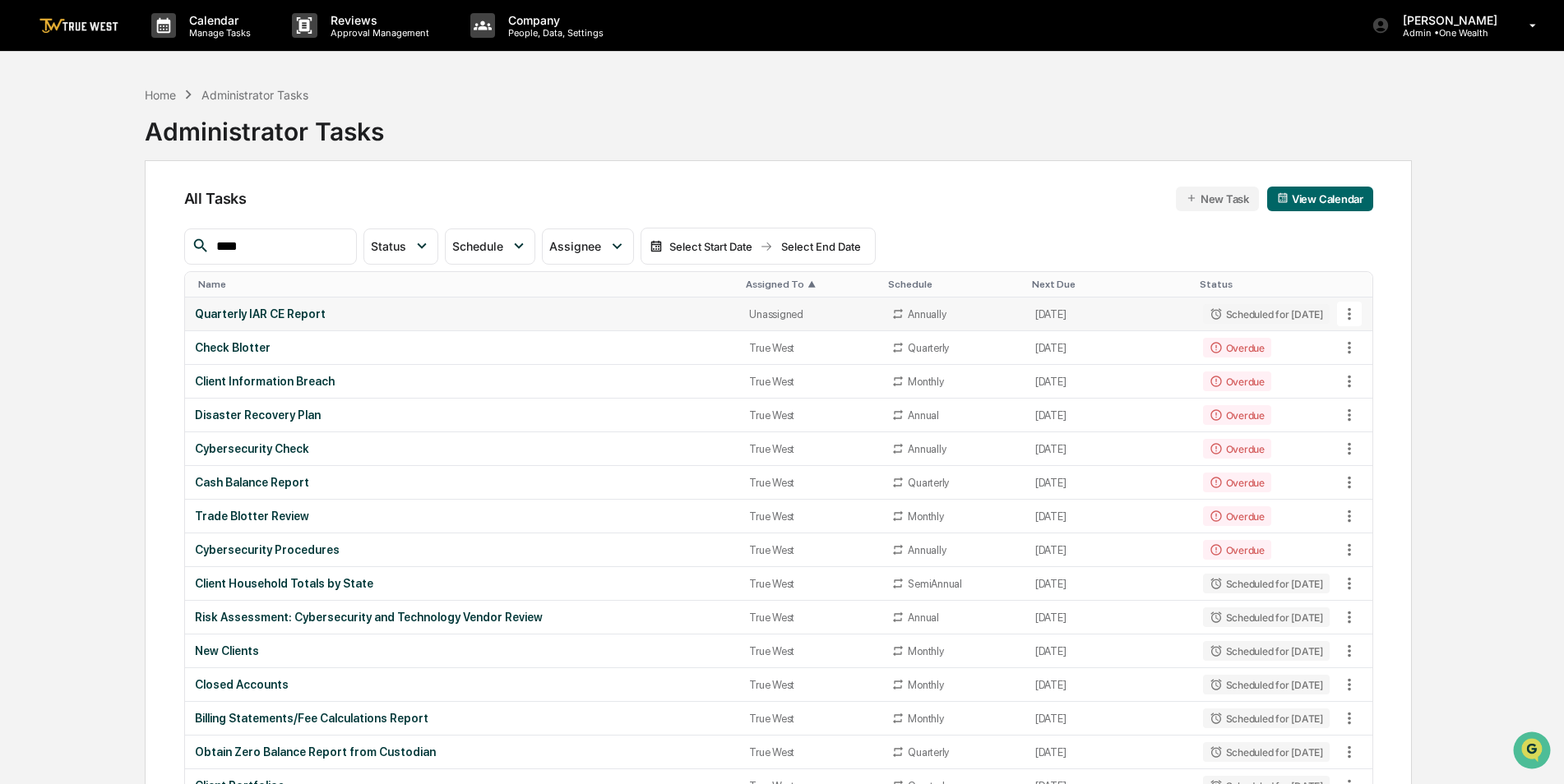
click at [720, 308] on td "Quarterly IAR CE Report" at bounding box center [462, 314] width 555 height 33
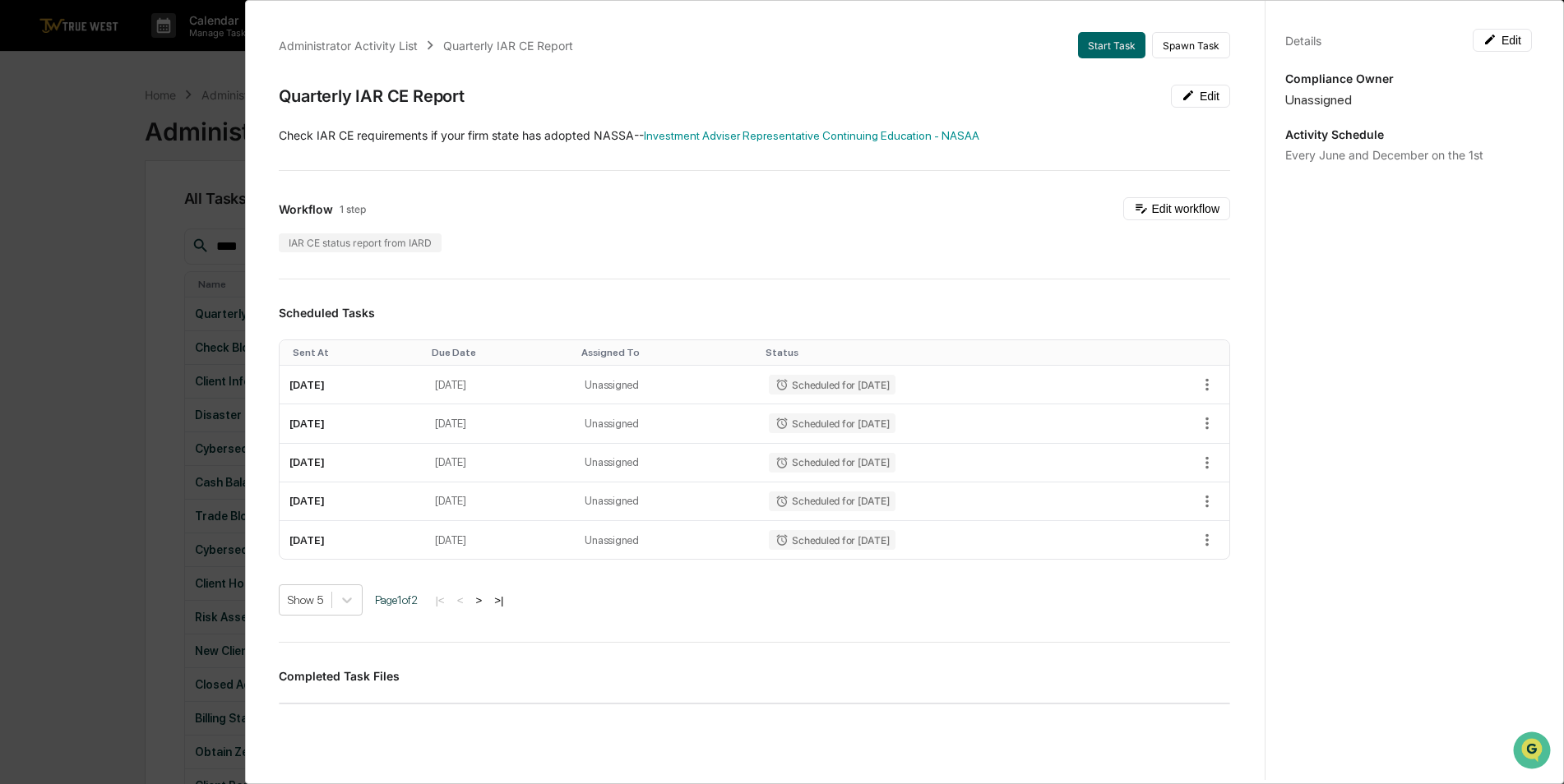
drag, startPoint x: 1492, startPoint y: 39, endPoint x: 1503, endPoint y: 62, distance: 25.5
click at [1493, 39] on button "Edit" at bounding box center [1502, 41] width 59 height 23
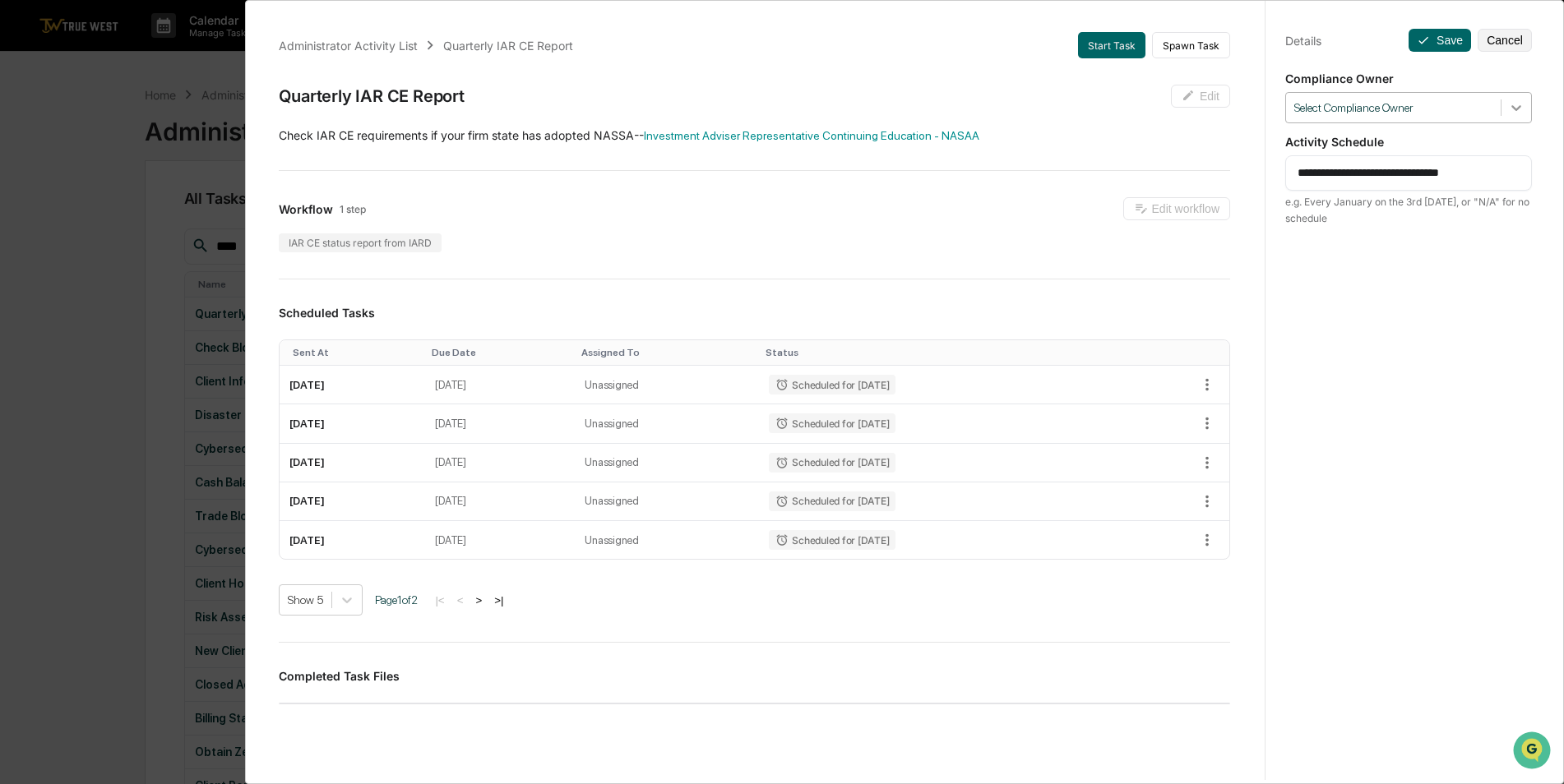
click at [1512, 107] on icon at bounding box center [1517, 107] width 10 height 6
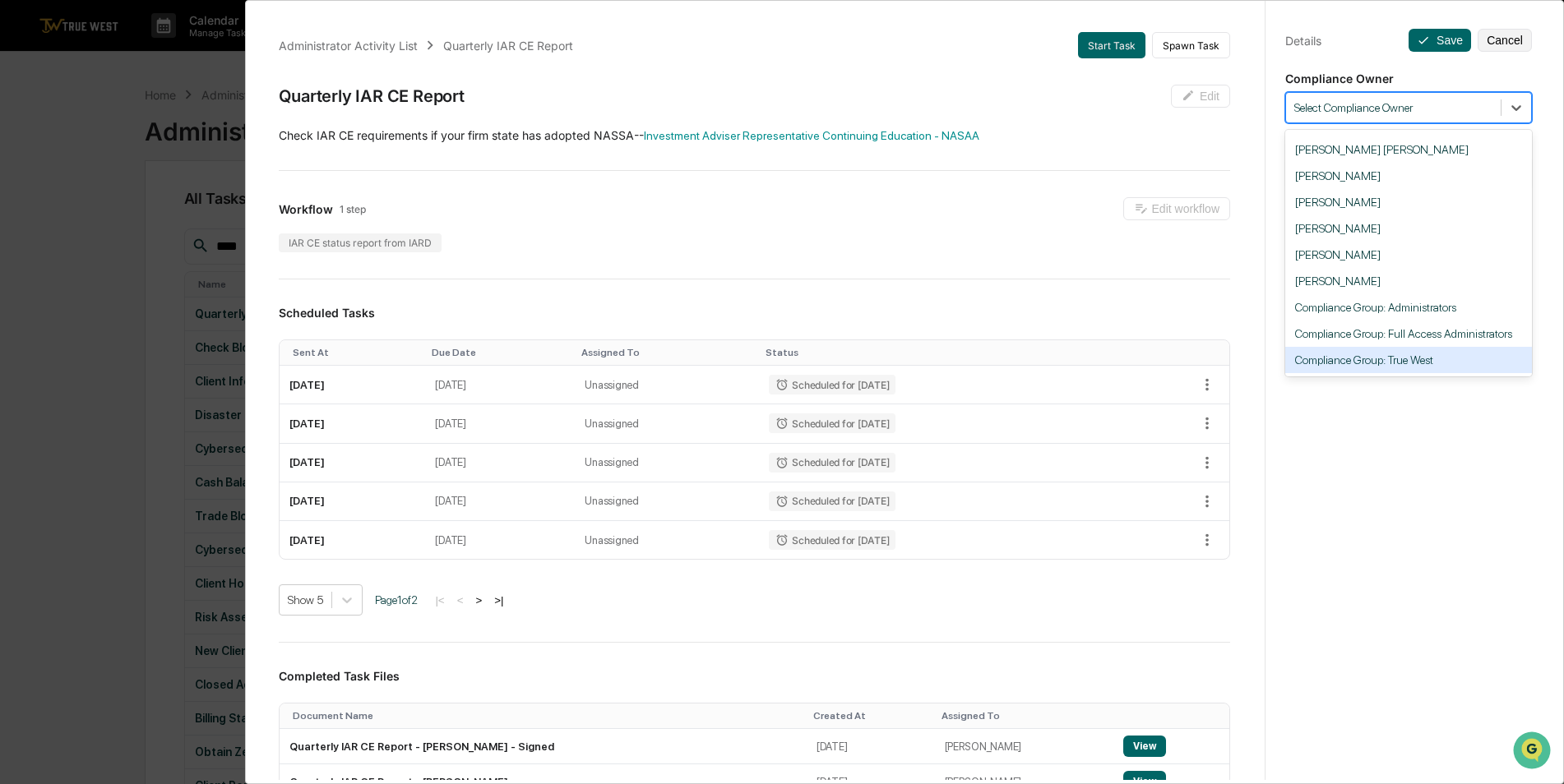
click at [1449, 368] on div "Compliance Group: True West" at bounding box center [1408, 360] width 247 height 27
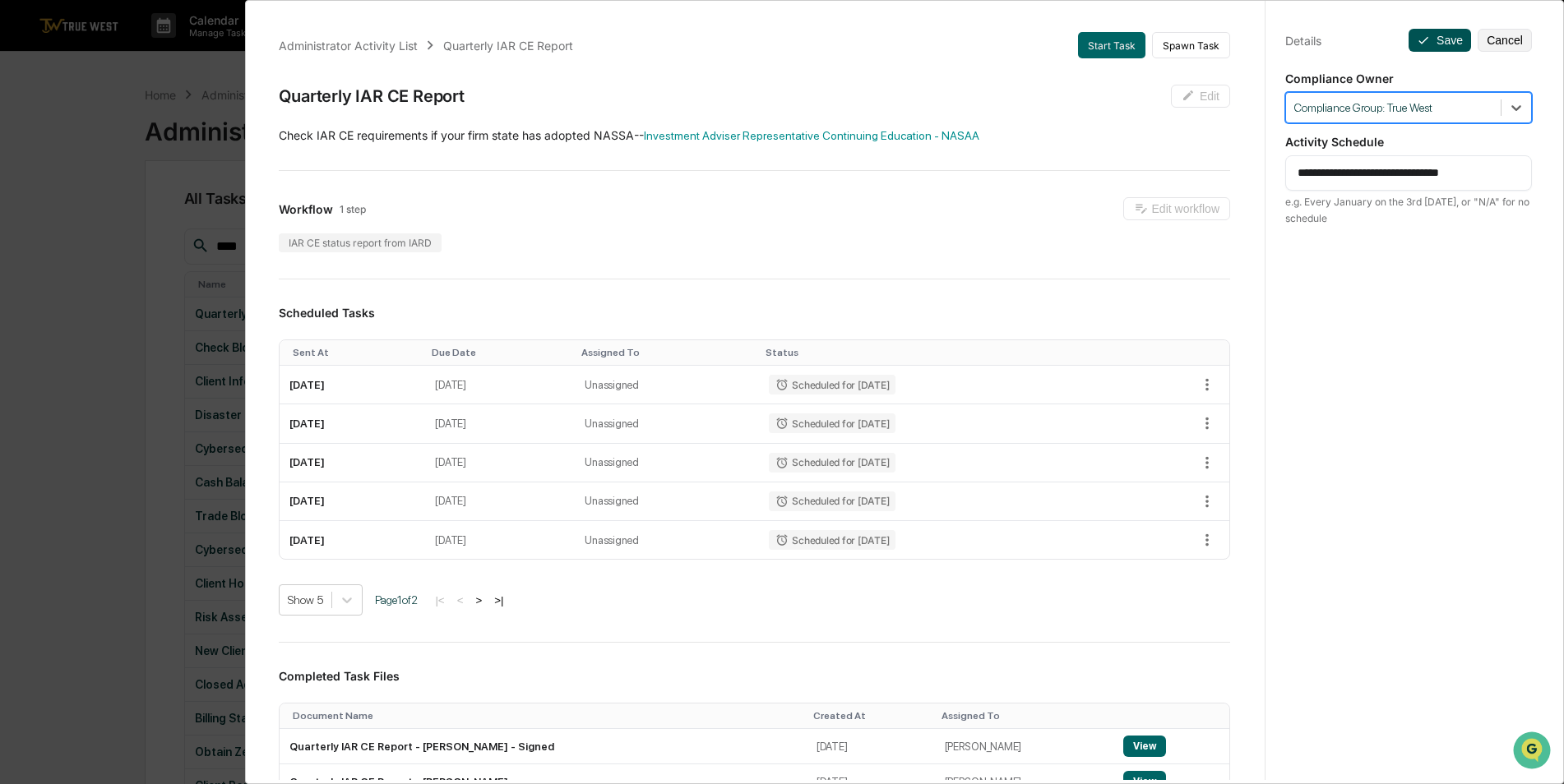
click at [1427, 35] on button "Save" at bounding box center [1440, 41] width 62 height 23
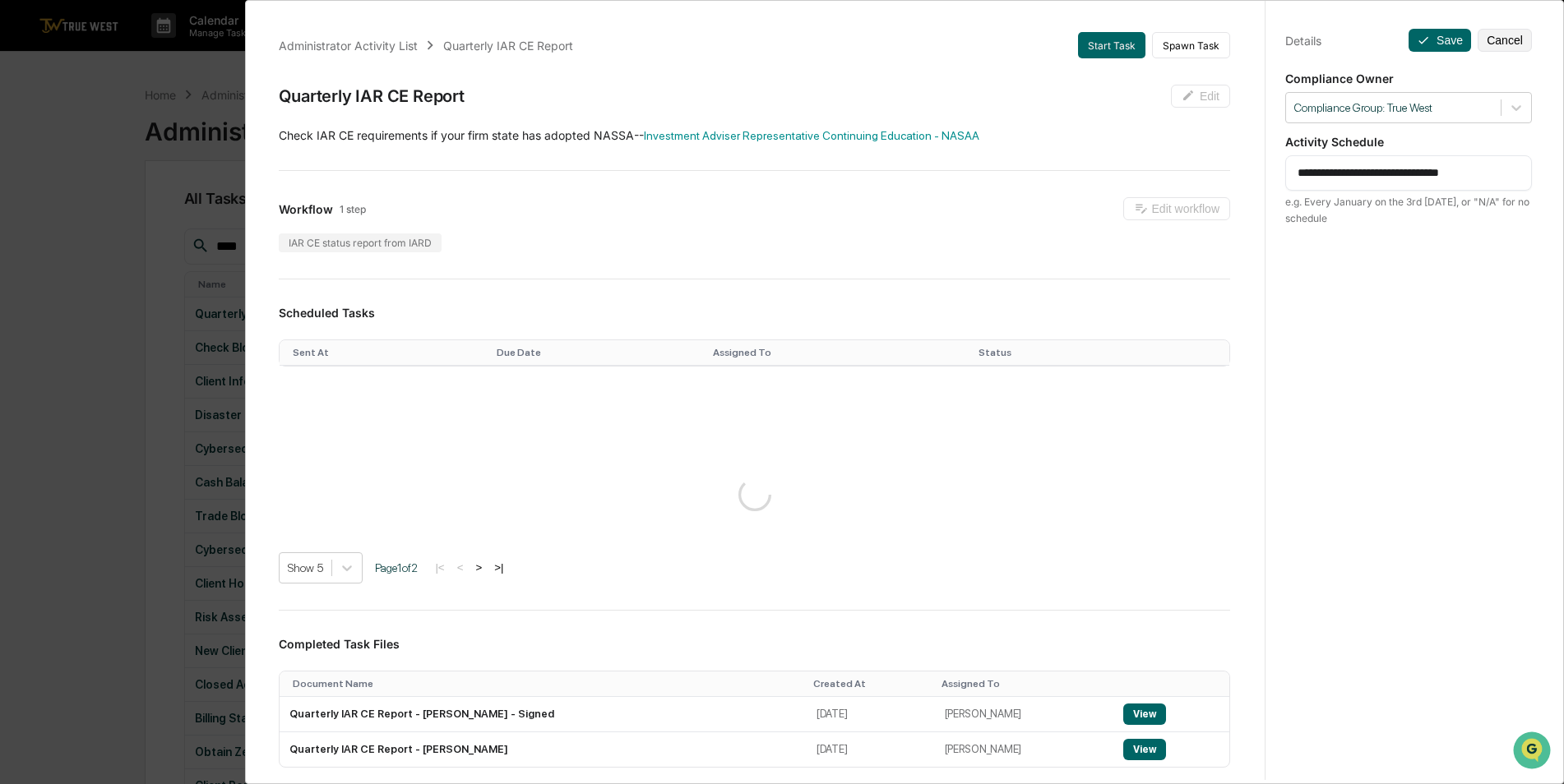
click at [104, 164] on div "**********" at bounding box center [782, 392] width 1564 height 784
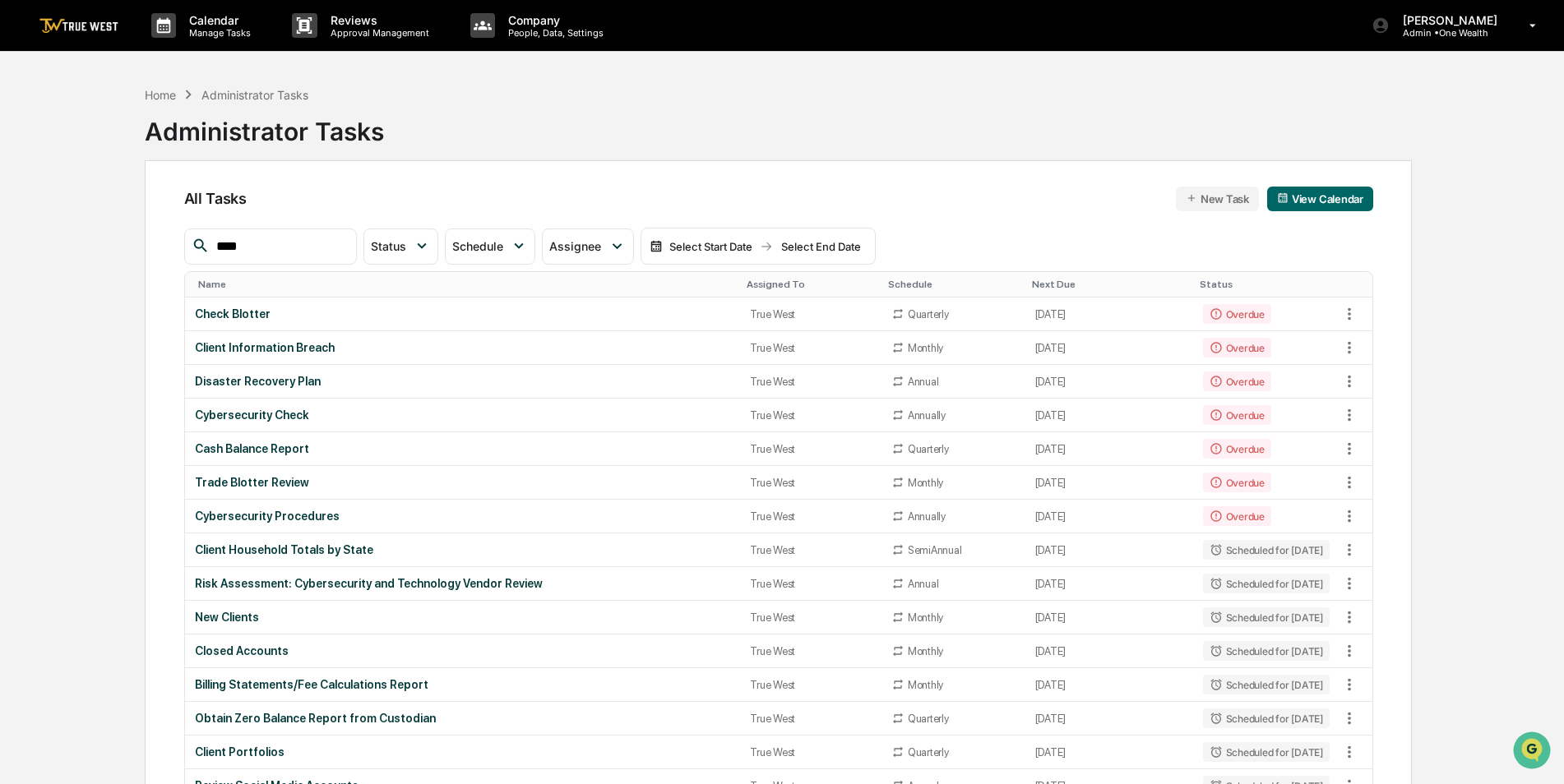
click at [747, 283] on div "Assigned To" at bounding box center [811, 285] width 128 height 12
click at [748, 283] on div "Assigned To ▲" at bounding box center [811, 285] width 127 height 12
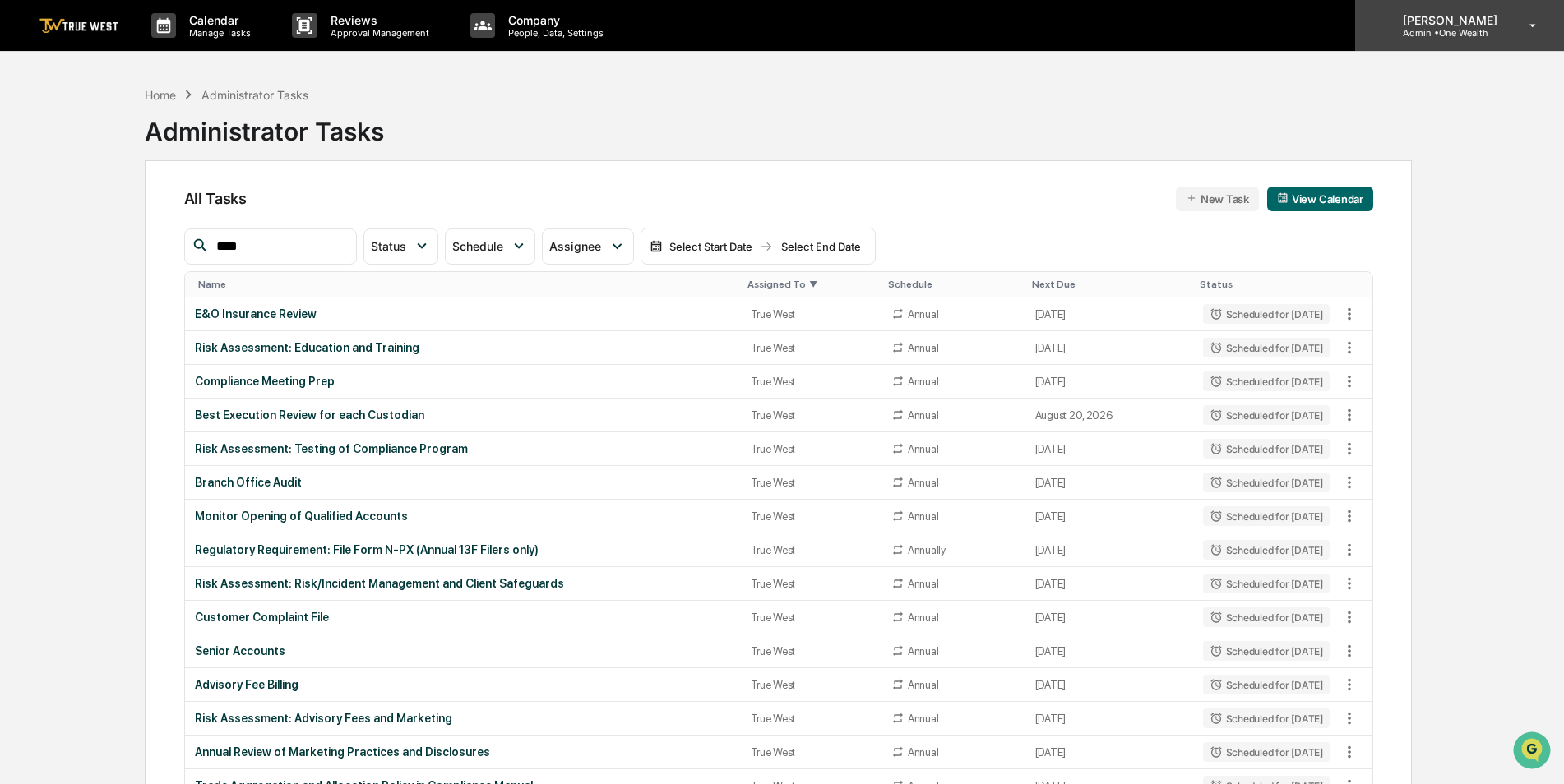
click at [1470, 29] on p "Admin • One Wealth" at bounding box center [1447, 33] width 116 height 12
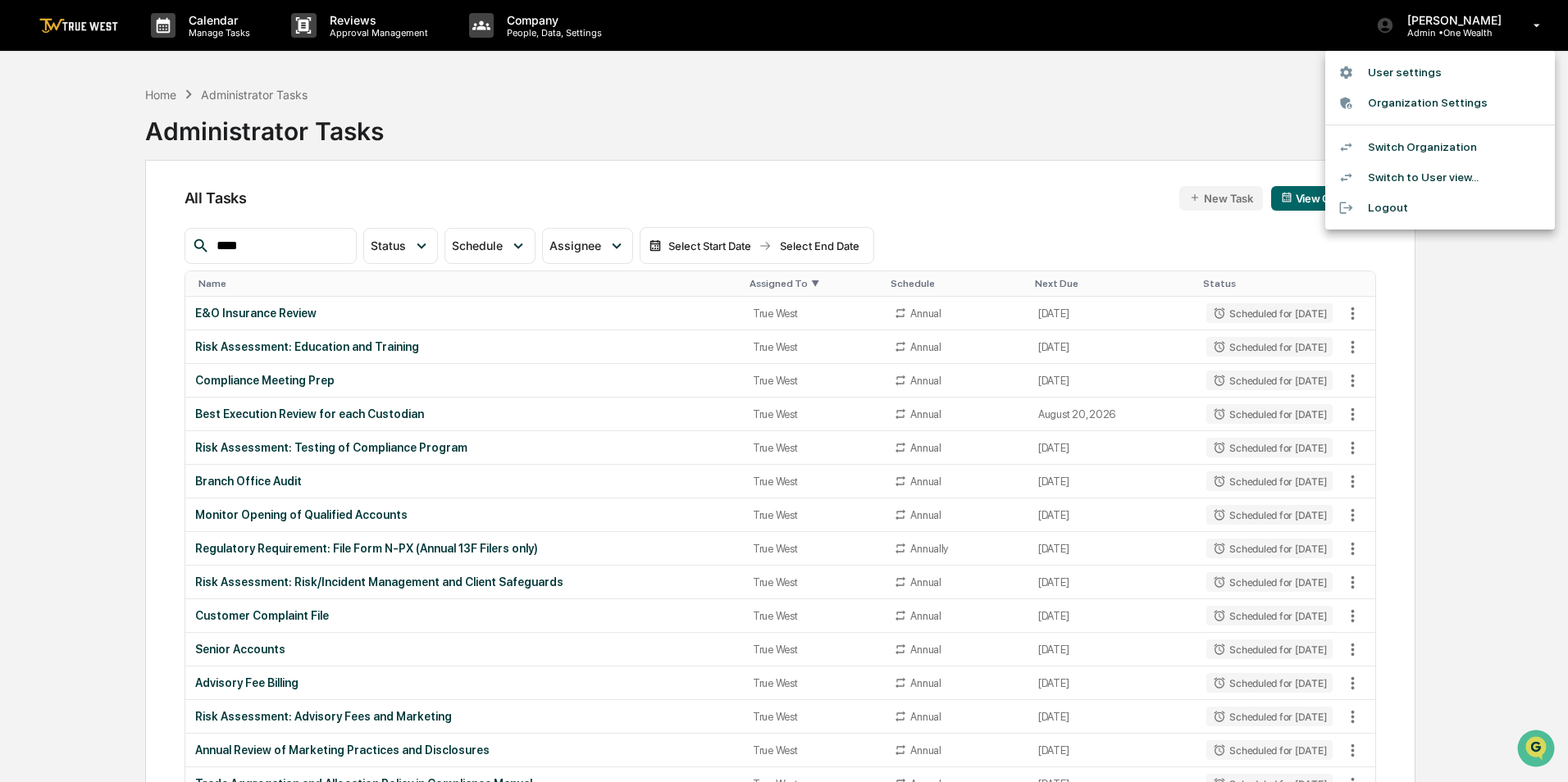
click at [1425, 150] on li "Switch Organization" at bounding box center [1440, 147] width 229 height 31
